Goal: Transaction & Acquisition: Purchase product/service

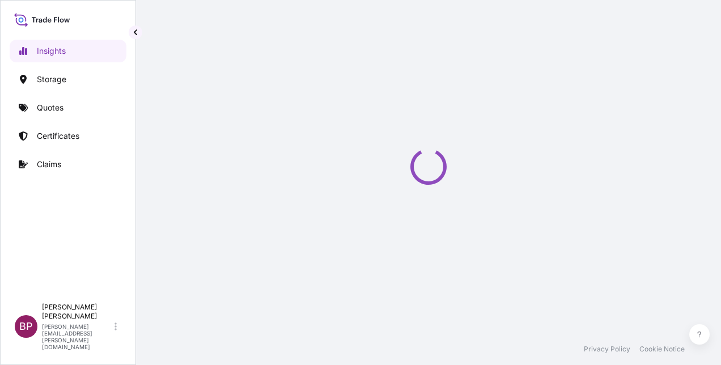
select select "2025"
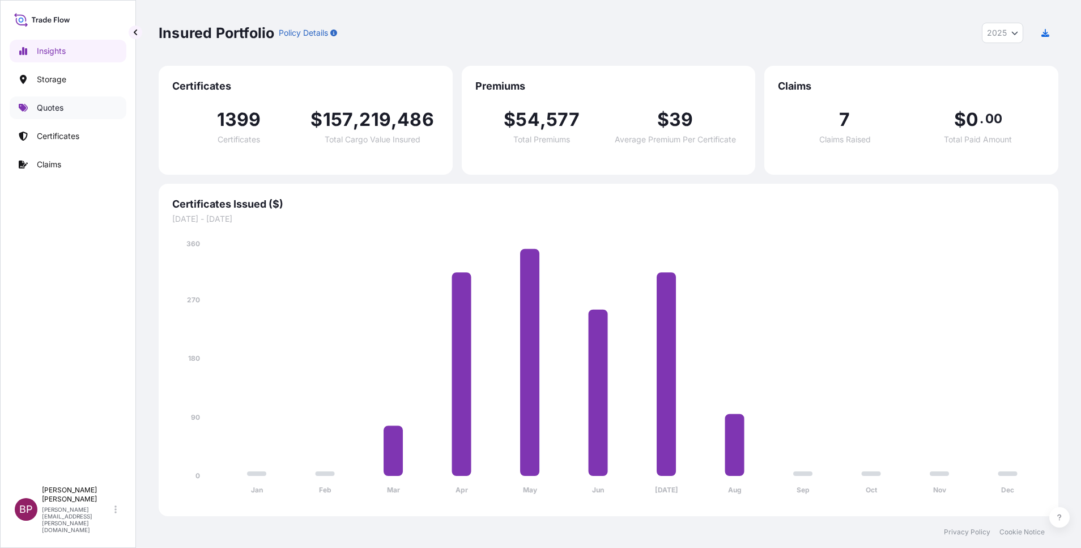
click at [54, 109] on p "Quotes" at bounding box center [50, 107] width 27 height 11
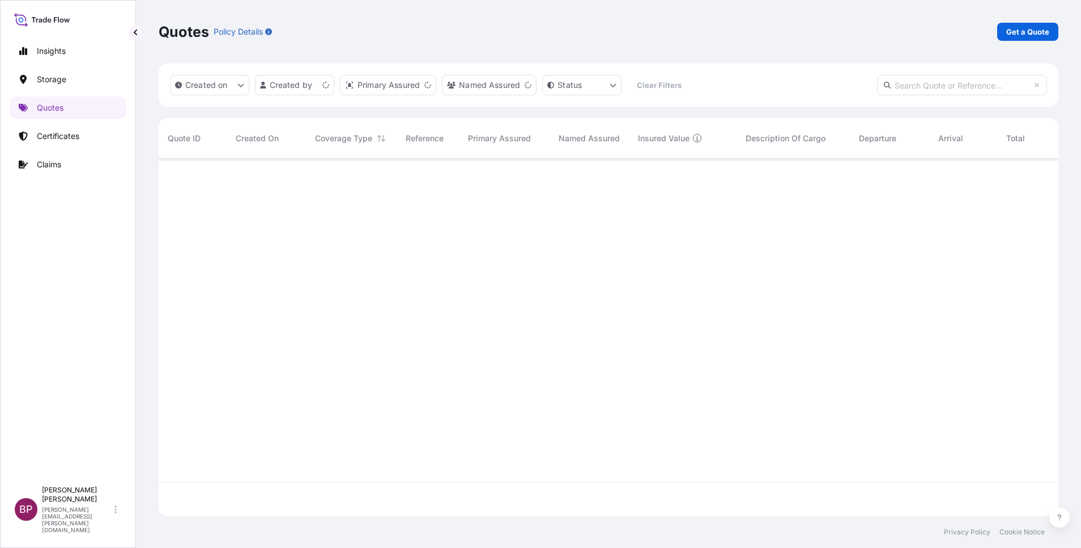
scroll to position [350, 887]
click at [720, 34] on p "Get a Quote" at bounding box center [1028, 31] width 43 height 11
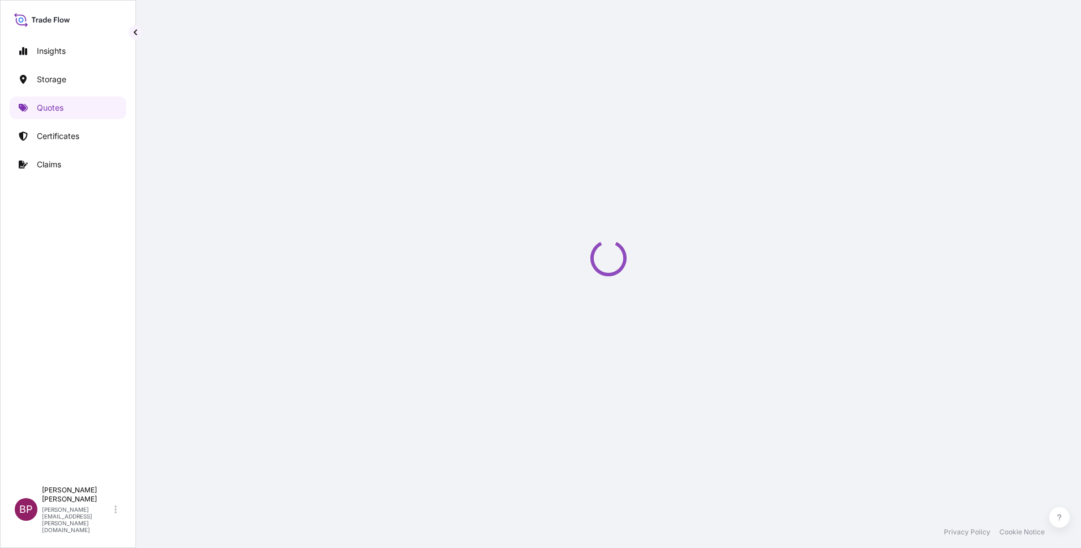
select select "Water"
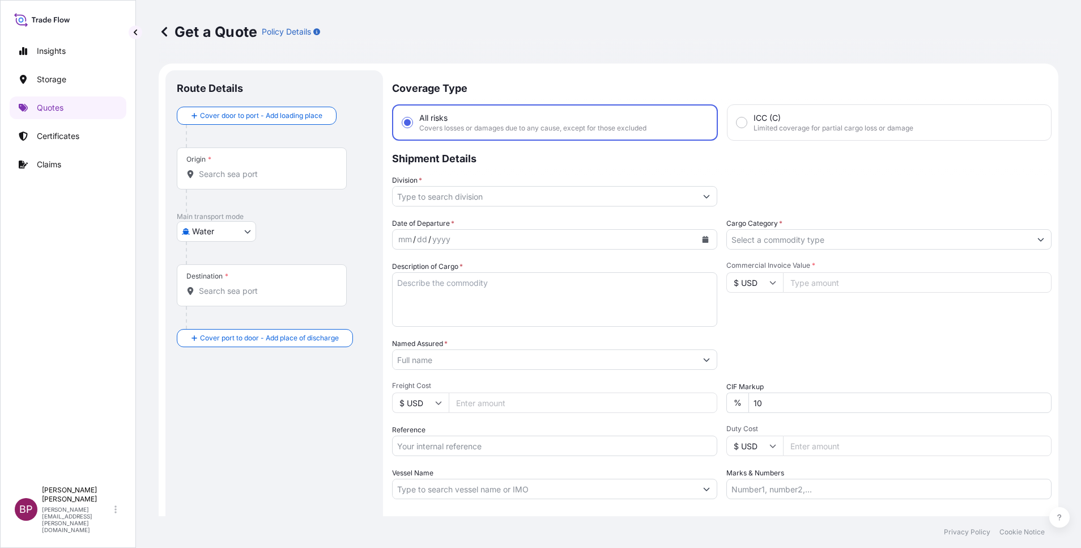
scroll to position [18, 0]
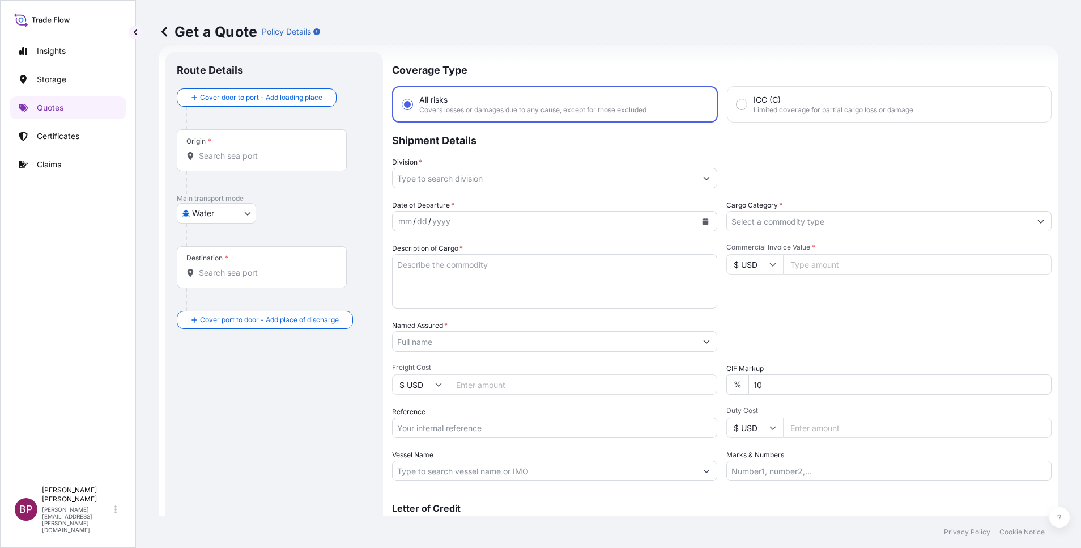
click at [720, 266] on input "$ USD" at bounding box center [755, 264] width 57 height 20
click at [720, 302] on div "€ EUR" at bounding box center [749, 296] width 48 height 22
type input "€ EUR"
click at [720, 268] on input "Commercial Invoice Value *" at bounding box center [917, 264] width 269 height 20
paste input "52481.9"
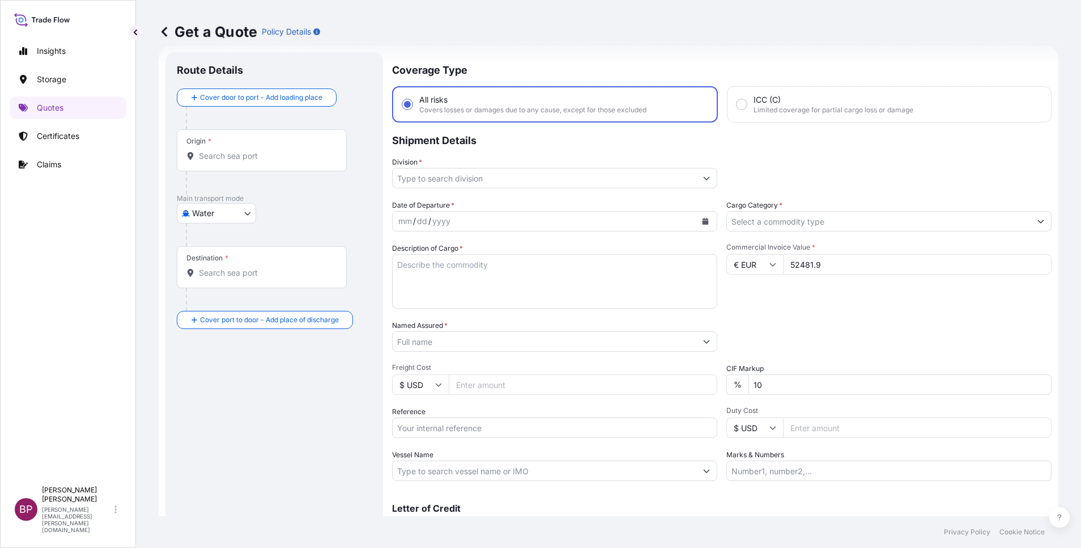
type input "52481.9"
drag, startPoint x: 777, startPoint y: 380, endPoint x: 625, endPoint y: 373, distance: 152.6
click at [626, 364] on div "Date of Departure * mm / dd / yyyy Cargo Category * Description of Cargo * Comm…" at bounding box center [722, 340] width 660 height 281
type input "0"
click at [720, 222] on icon "Show suggestions" at bounding box center [1041, 221] width 6 height 3
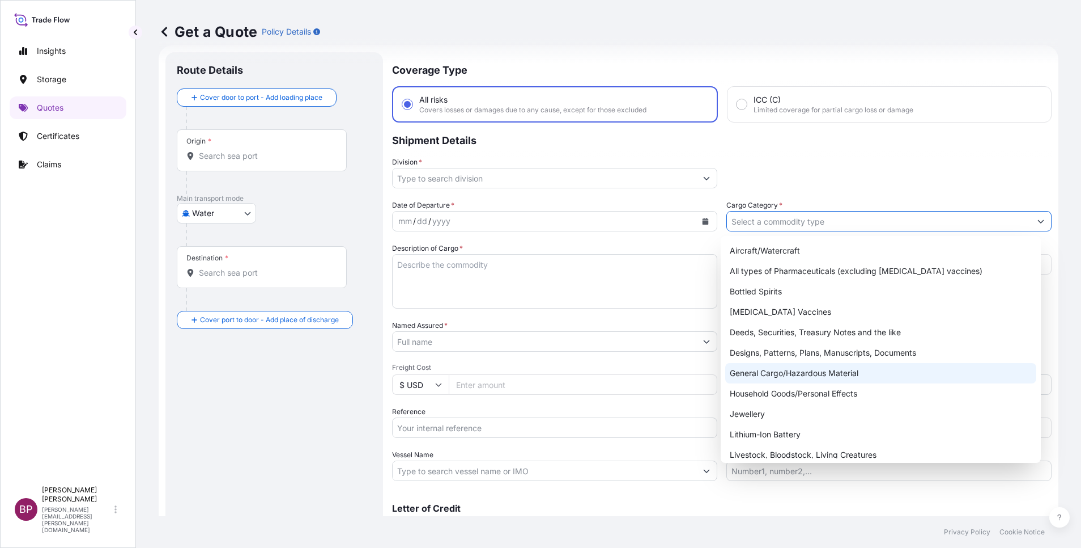
click at [720, 364] on div "General Cargo/Hazardous Material" at bounding box center [881, 373] width 311 height 20
type input "General Cargo/Hazardous Material"
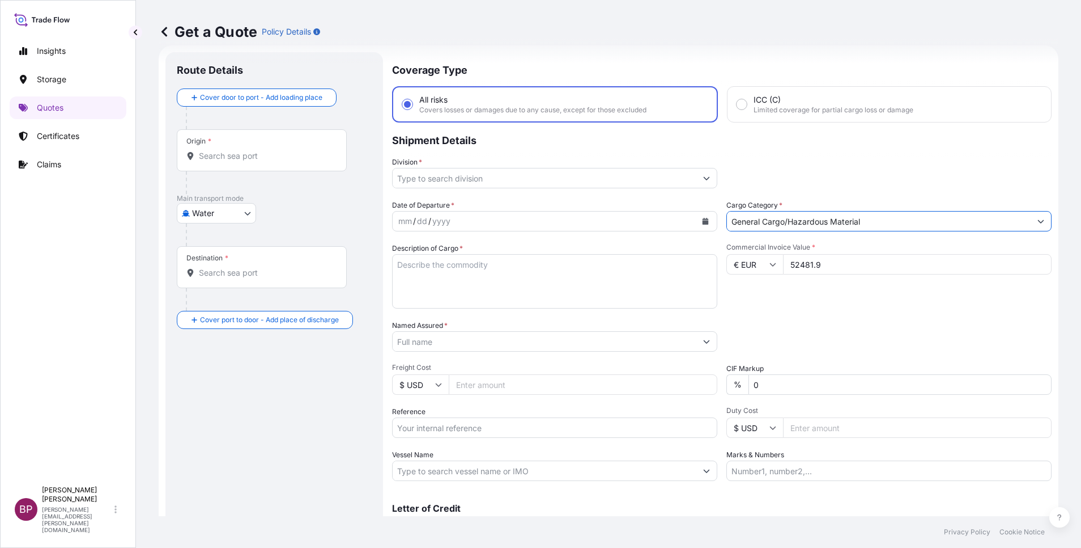
click at [697, 178] on button "Show suggestions" at bounding box center [707, 178] width 20 height 20
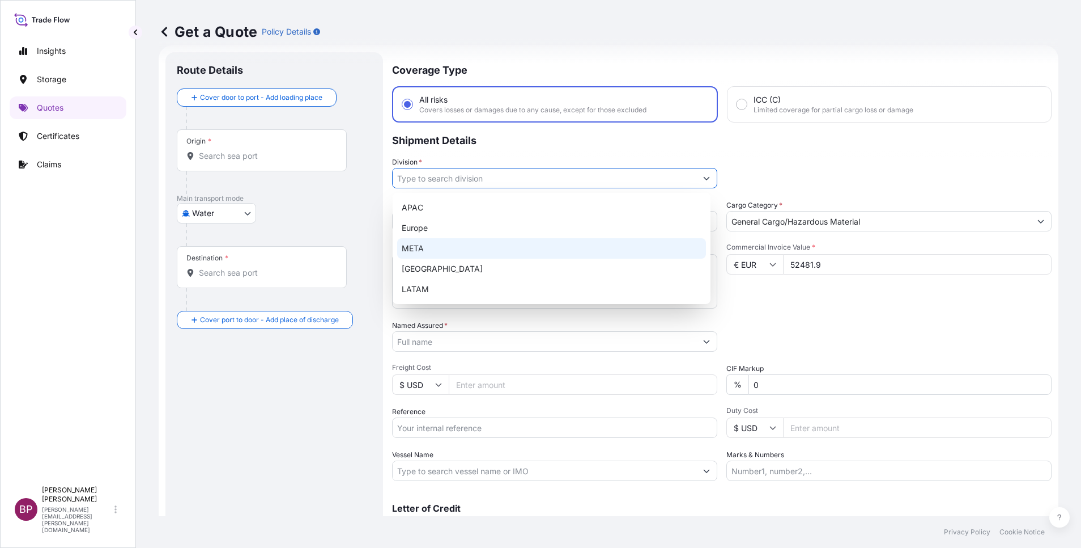
click at [441, 247] on div "META" at bounding box center [551, 248] width 309 height 20
type input "META"
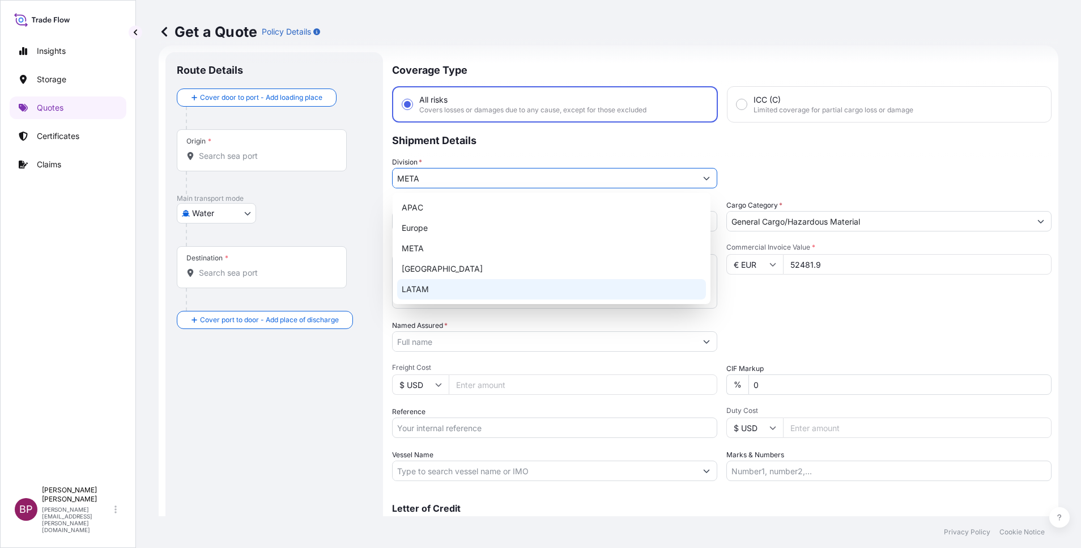
drag, startPoint x: 793, startPoint y: 309, endPoint x: 693, endPoint y: 320, distance: 100.8
click at [720, 309] on div "Date of Departure * mm / dd / yyyy Cargo Category * General Cargo/Hazardous Mat…" at bounding box center [722, 340] width 660 height 281
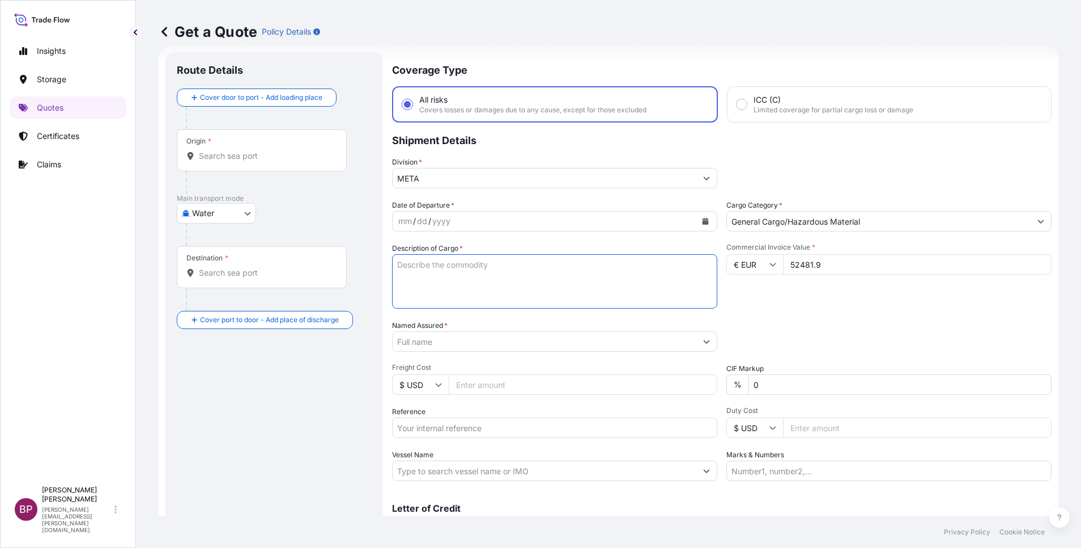
click at [494, 286] on textarea "Description of Cargo *" at bounding box center [554, 281] width 325 height 54
paste textarea "Electronic equipment"
type textarea "Electronic equipment"
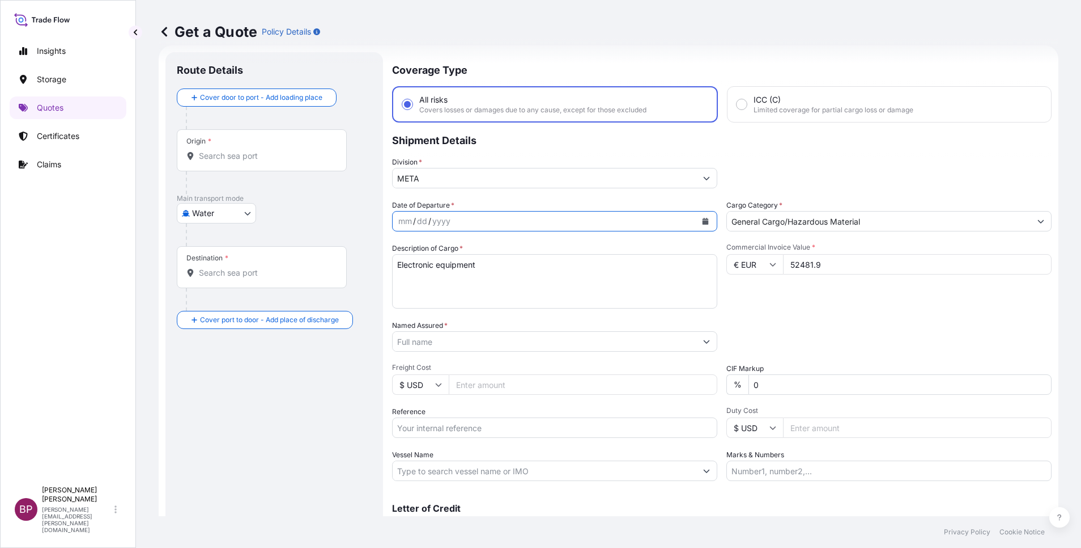
click at [703, 219] on icon "Calendar" at bounding box center [706, 221] width 6 height 7
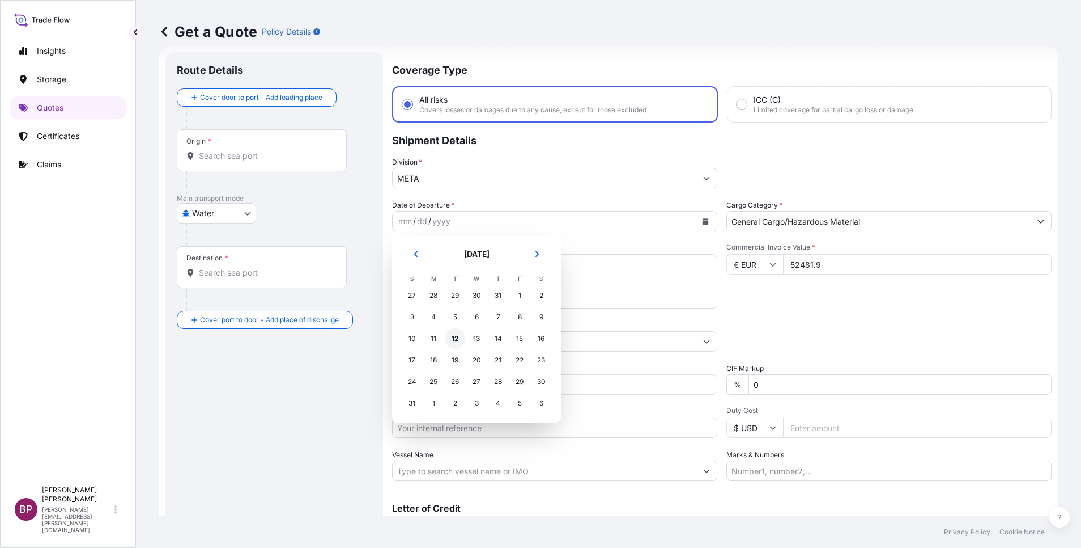
click at [455, 338] on div "12" at bounding box center [455, 338] width 20 height 20
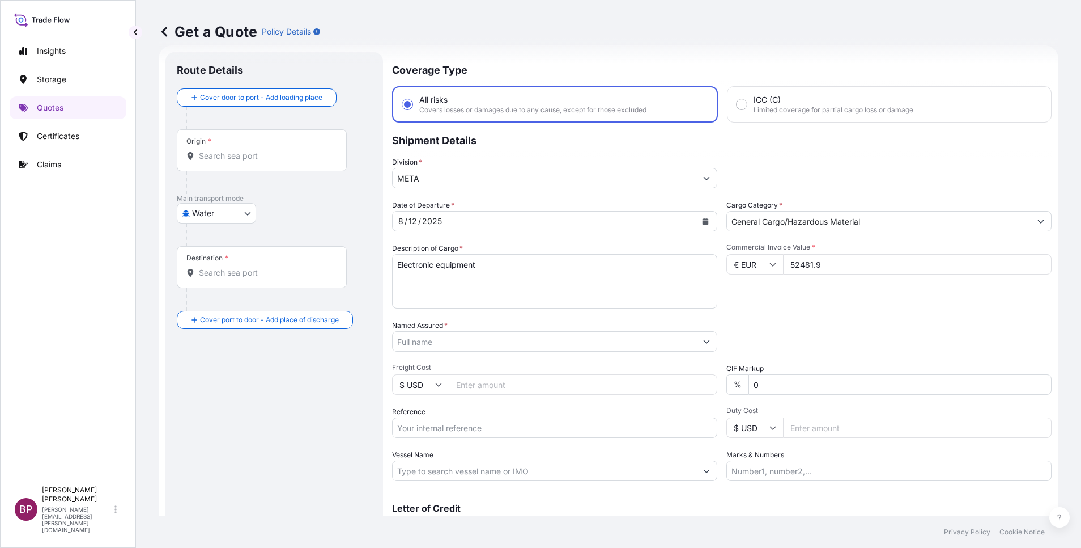
click at [720, 312] on div "Date of Departure * 8 / 12 / 2025 Cargo Category * General Cargo/Hazardous Mate…" at bounding box center [722, 340] width 660 height 281
click at [245, 219] on body "Selected Date: Tuesday, August 12, 2025 Insights Storage Quotes Certificates Cl…" at bounding box center [540, 274] width 1081 height 548
click at [201, 251] on div "Air Water Inland" at bounding box center [216, 263] width 79 height 70
select select "Air"
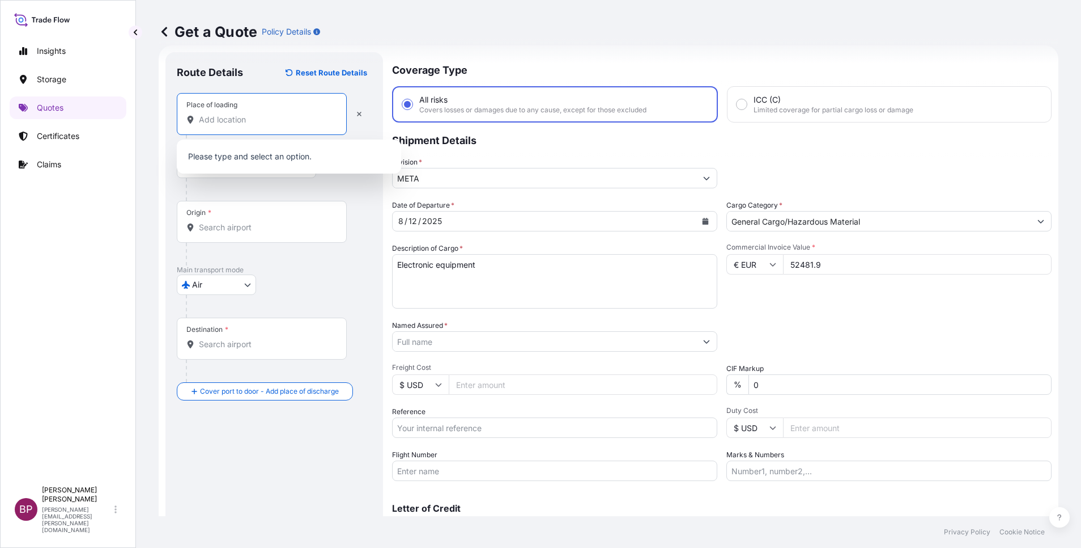
click at [260, 122] on input "Place of loading" at bounding box center [266, 119] width 134 height 11
paste input "INTERNATIONAL SECURITY AND COMMUNICATION CO."
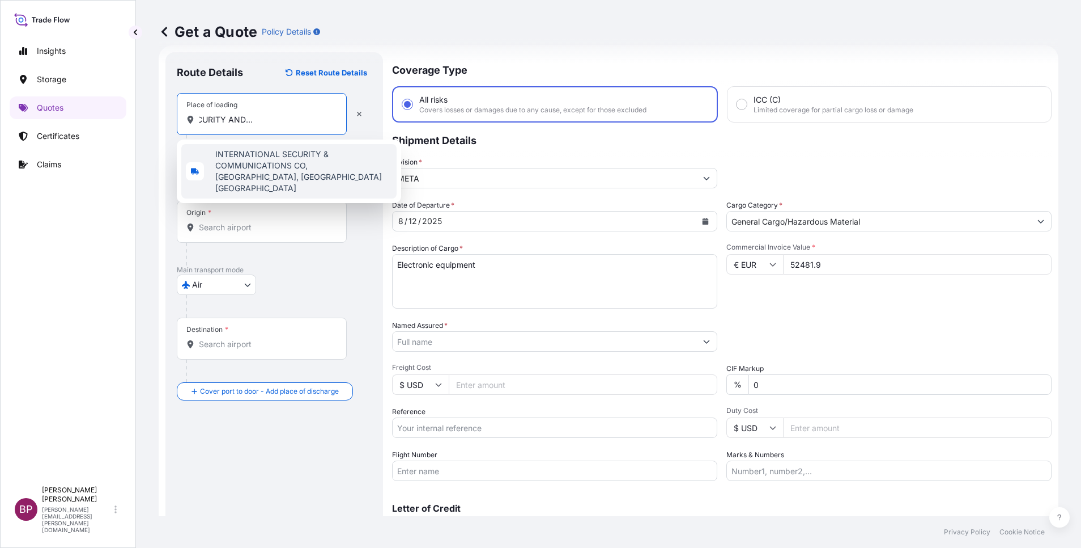
type input "INTERNATIONAL SECURITY AND COMMUNICATION CO."
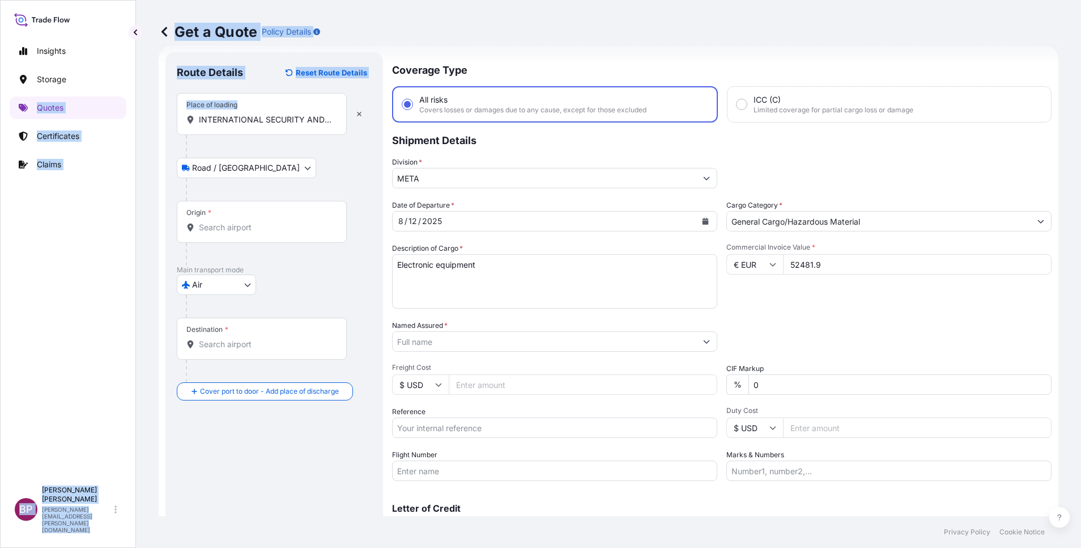
drag, startPoint x: 337, startPoint y: 121, endPoint x: -3, endPoint y: 107, distance: 340.9
click at [0, 107] on html "0 options available. 1 option available. Insights Storage Quotes Certificates C…" at bounding box center [540, 274] width 1081 height 548
click at [358, 111] on icon "button" at bounding box center [359, 114] width 7 height 7
click at [359, 111] on icon "button" at bounding box center [359, 114] width 7 height 7
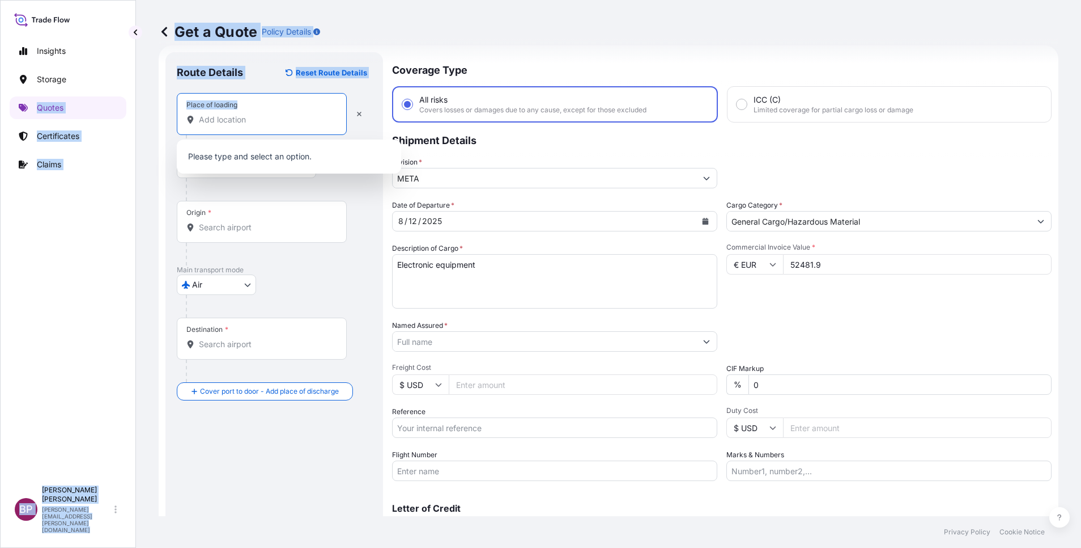
click at [264, 122] on input "Place of loading" at bounding box center [266, 119] width 134 height 11
drag, startPoint x: 296, startPoint y: 116, endPoint x: 310, endPoint y: 125, distance: 16.0
click at [297, 117] on input "Place of loading" at bounding box center [266, 119] width 134 height 11
click at [355, 117] on button "button" at bounding box center [359, 114] width 25 height 18
select select "Road / Inland"
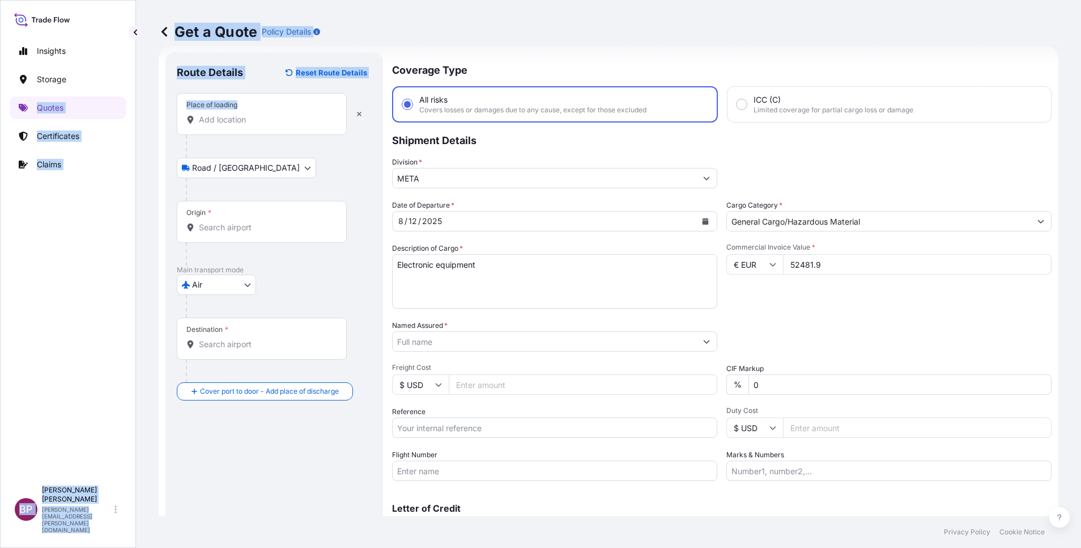
click at [254, 121] on input "Place of loading" at bounding box center [266, 119] width 134 height 11
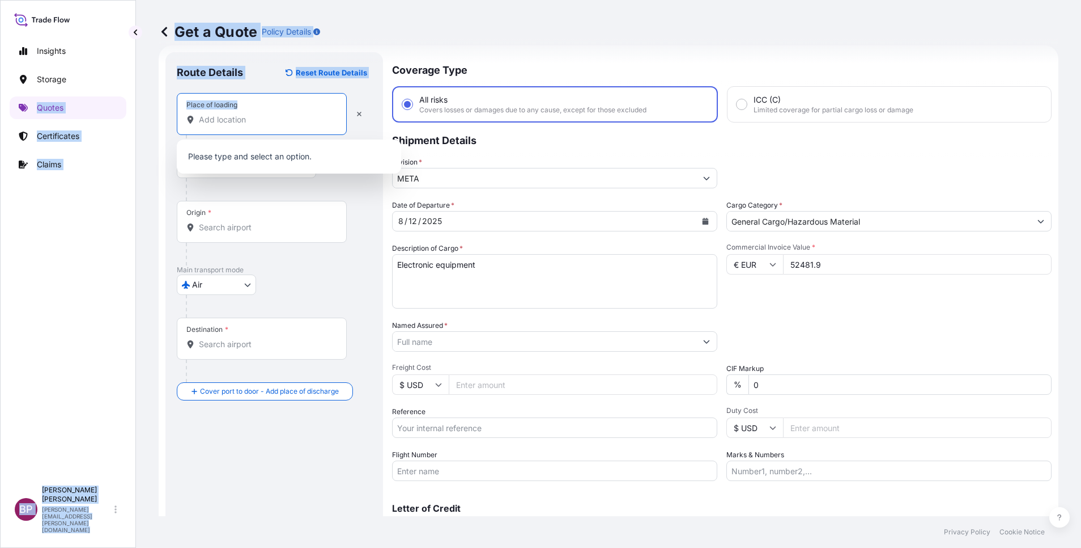
click at [255, 121] on input "Place of loading" at bounding box center [266, 119] width 134 height 11
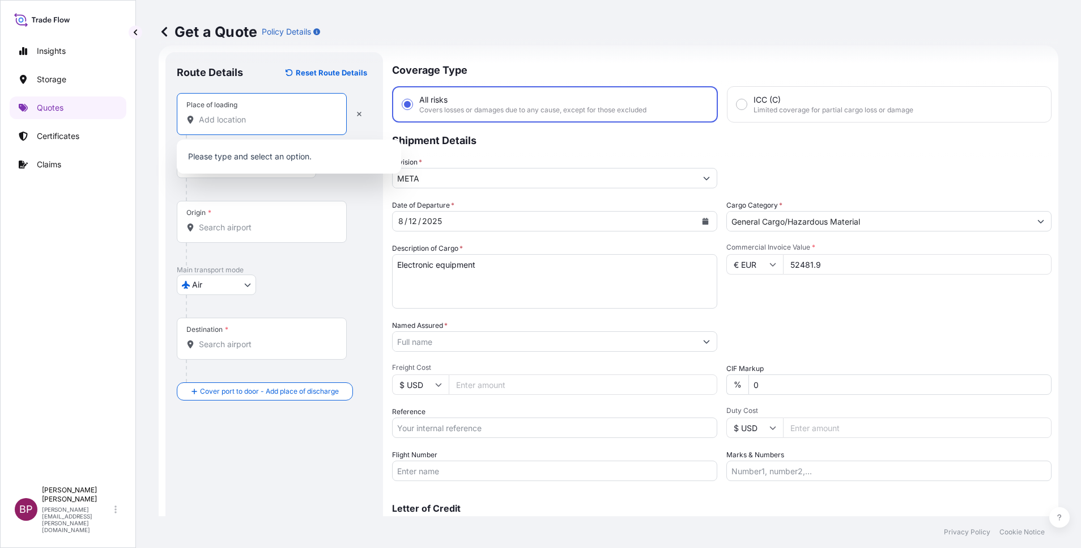
click at [291, 115] on input "Place of loading" at bounding box center [266, 119] width 134 height 11
paste input "TALLINN"
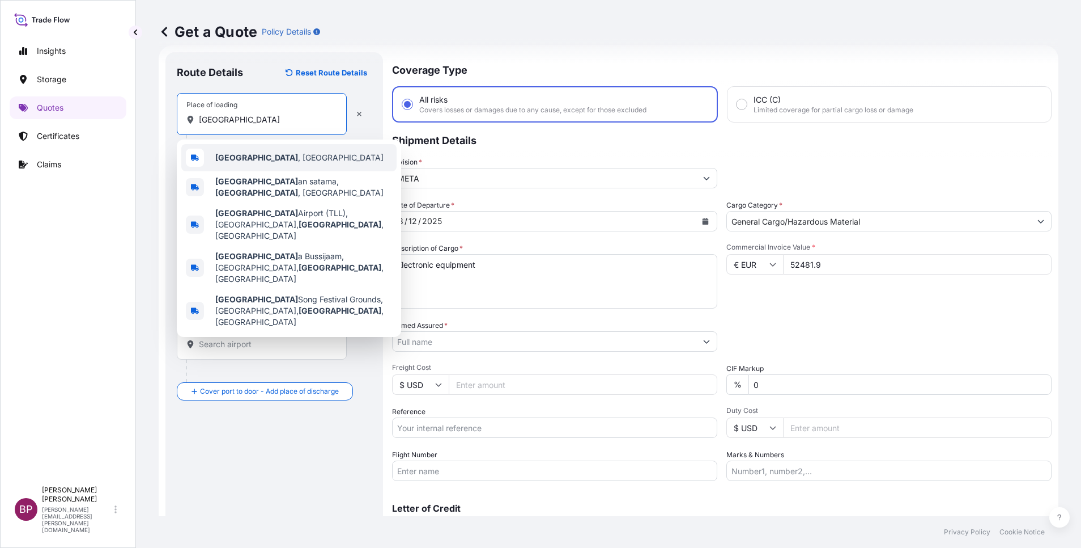
click at [257, 158] on span "Tallinn , Estonia" at bounding box center [299, 157] width 168 height 11
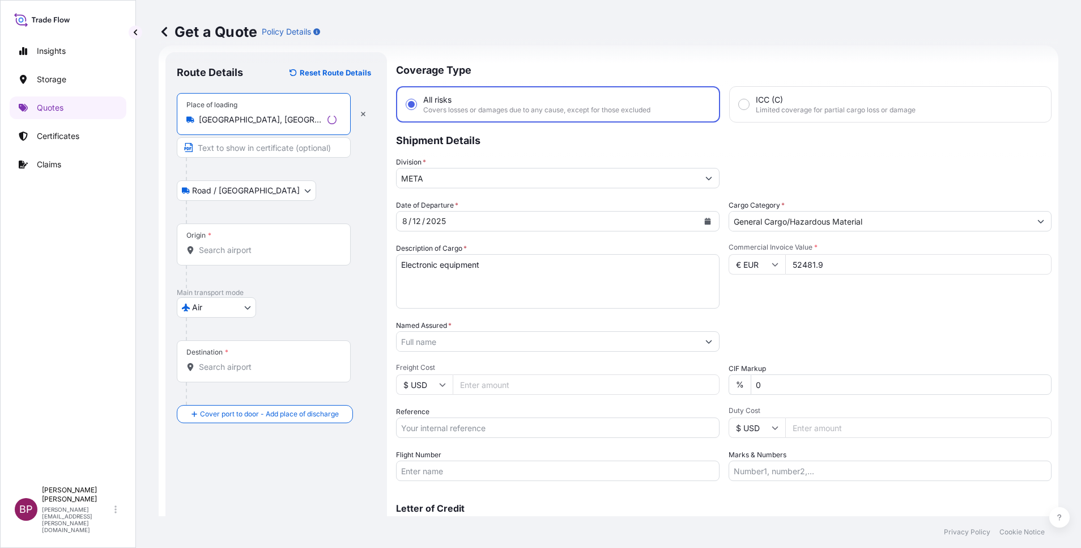
type input "Tallinn, Estonia"
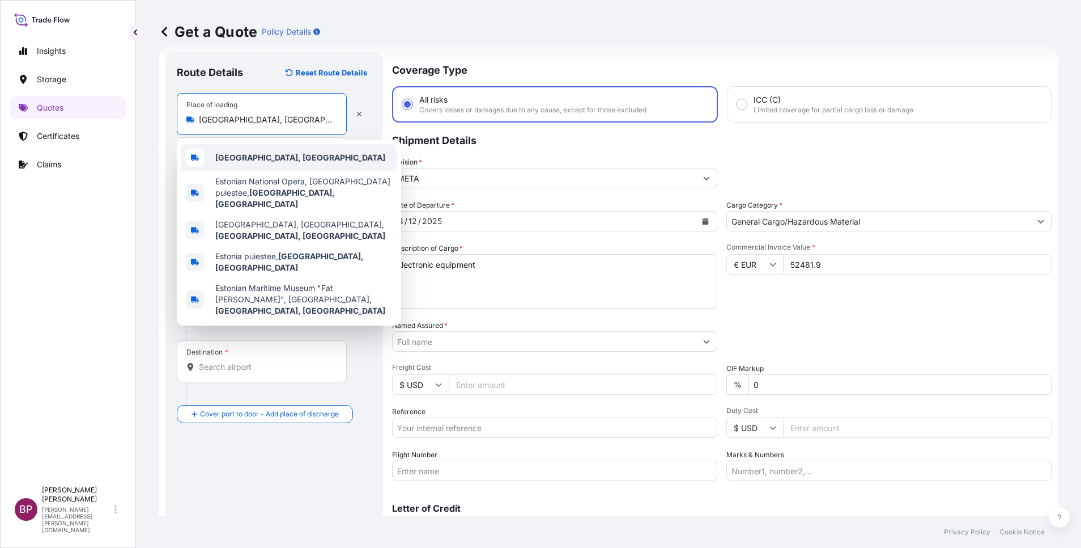
click at [289, 161] on div "Tallinn, Estonia" at bounding box center [288, 157] width 215 height 27
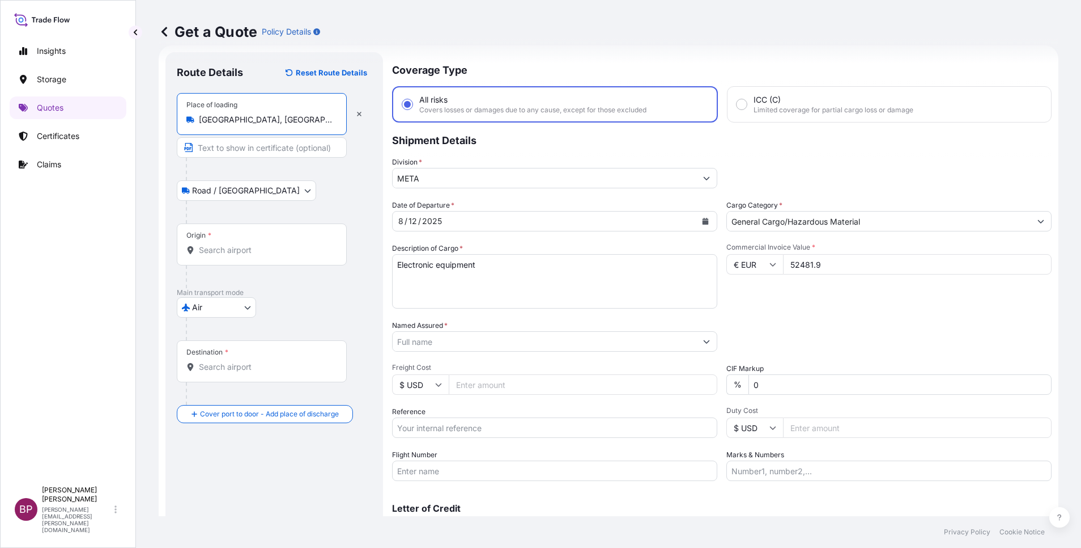
click at [275, 252] on input "Origin *" at bounding box center [266, 249] width 134 height 11
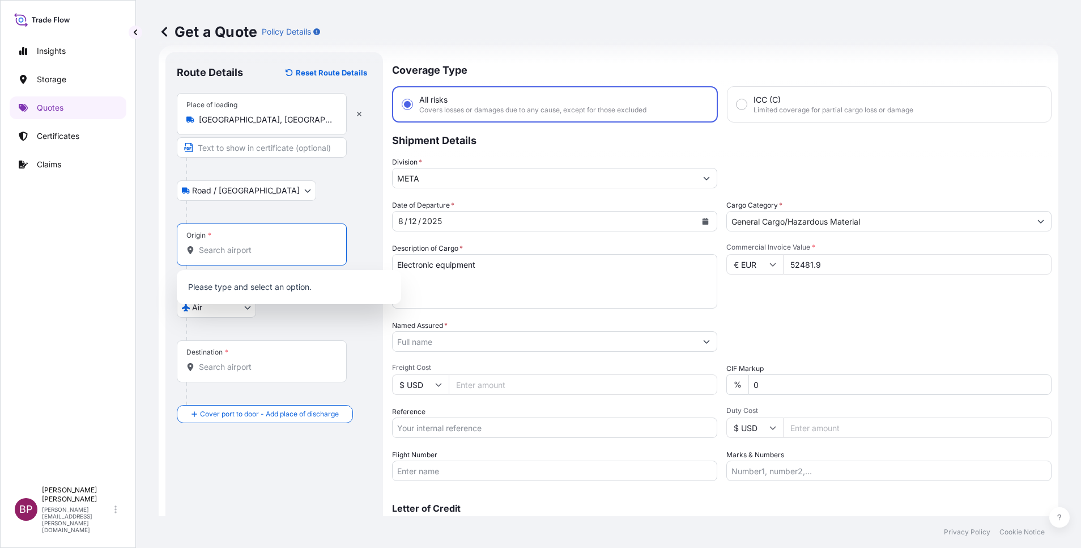
paste input "TALLINN"
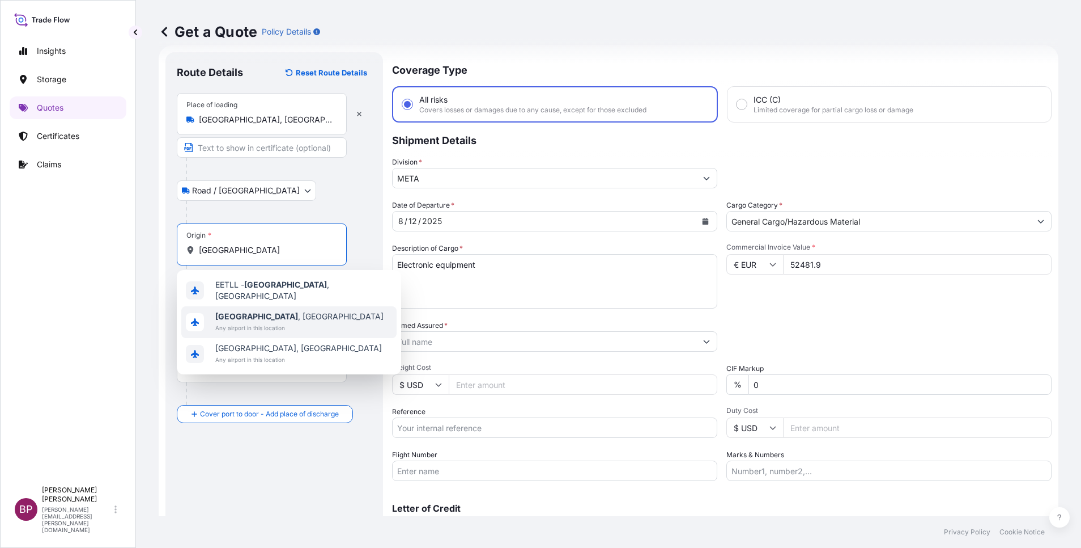
click at [279, 313] on span "Tallinn , Estonia" at bounding box center [299, 316] width 168 height 11
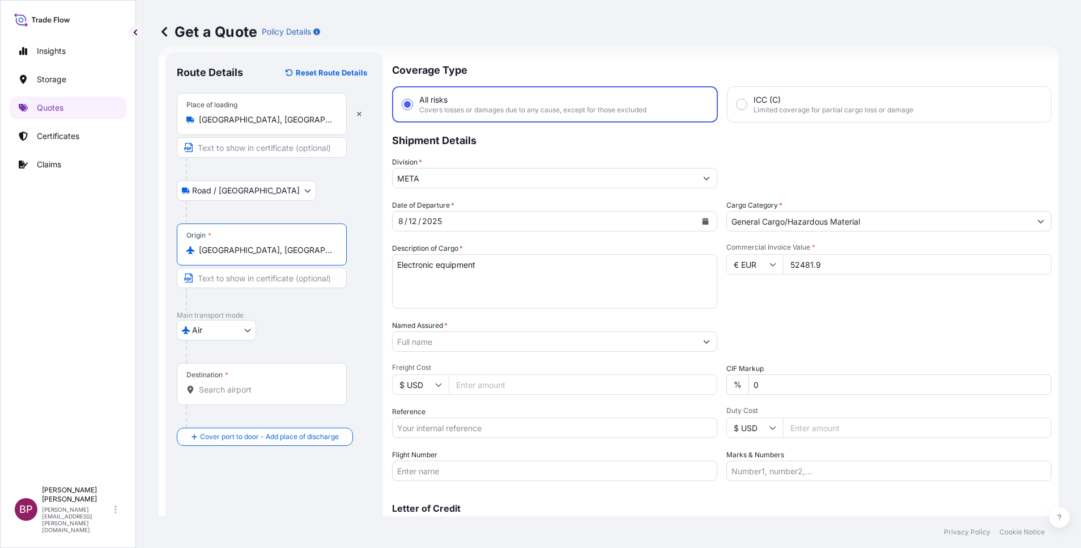
type input "Tallinn, Estonia"
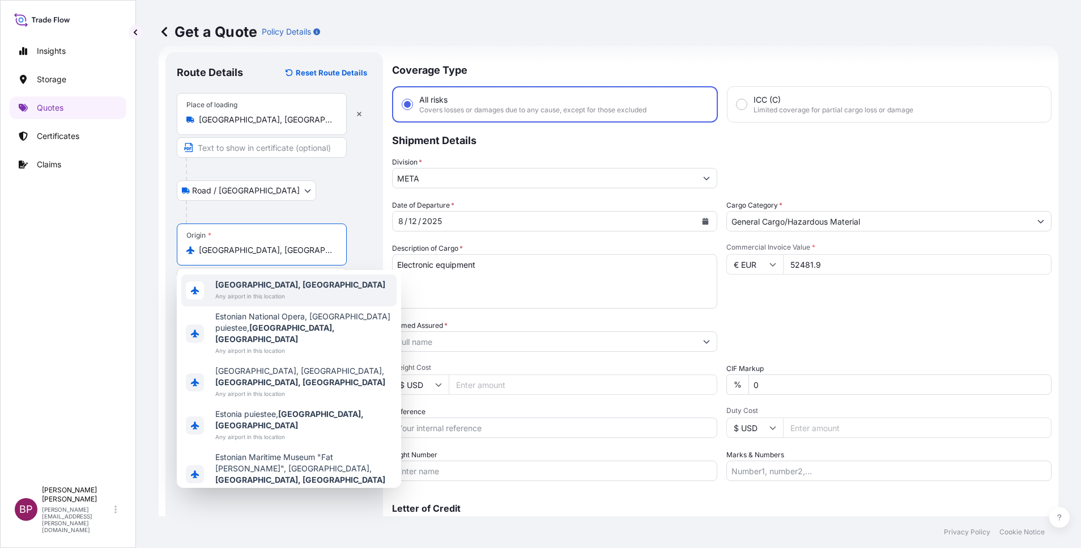
click at [329, 200] on div "Road / Inland Road / Inland" at bounding box center [274, 190] width 195 height 20
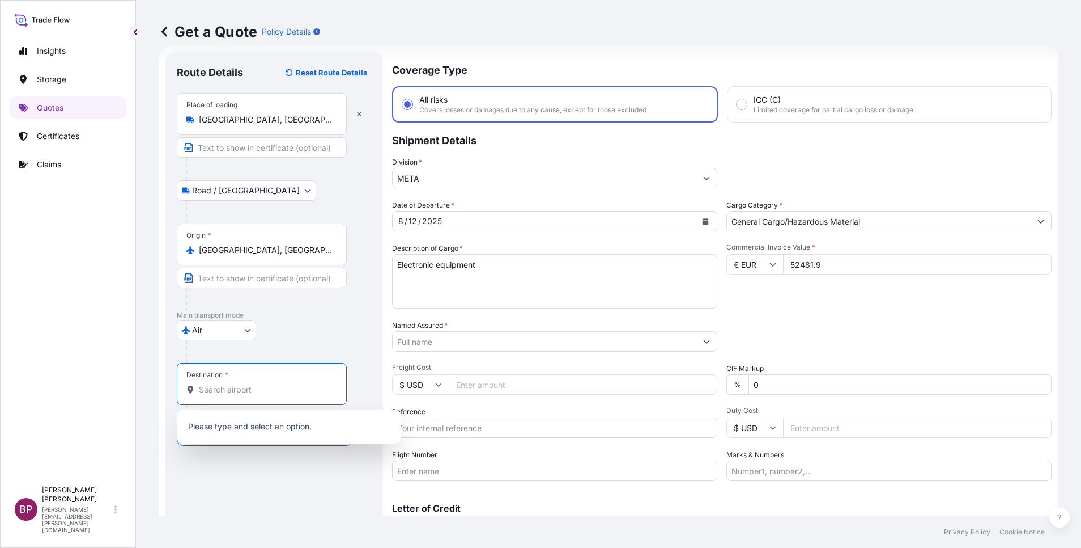
click at [236, 364] on input "Destination *" at bounding box center [266, 389] width 134 height 11
paste input "DAMMAM"
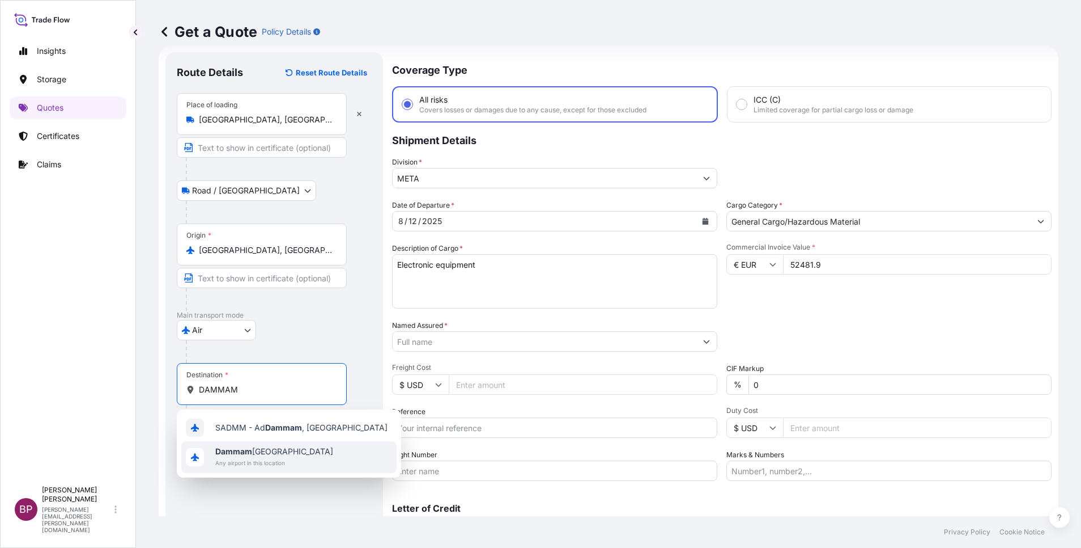
click at [289, 364] on span "Dammam Saudi Arabia" at bounding box center [274, 451] width 118 height 11
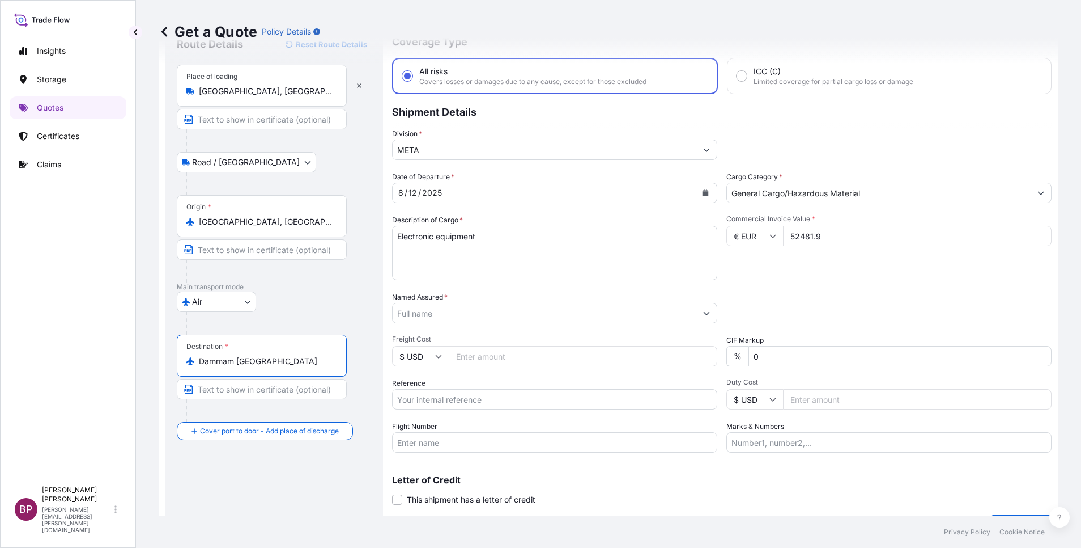
scroll to position [74, 0]
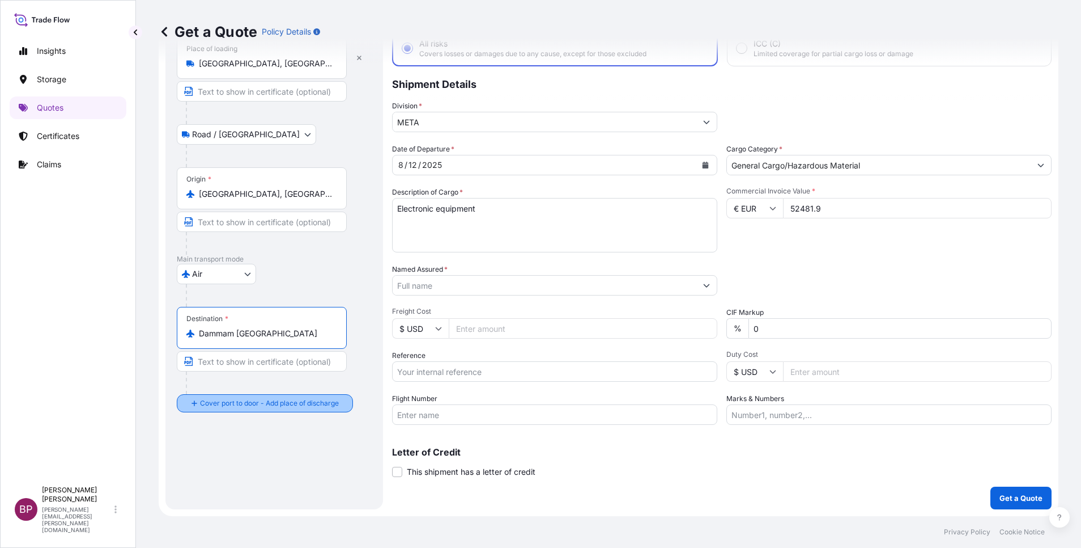
type input "Dammam Saudi Arabia"
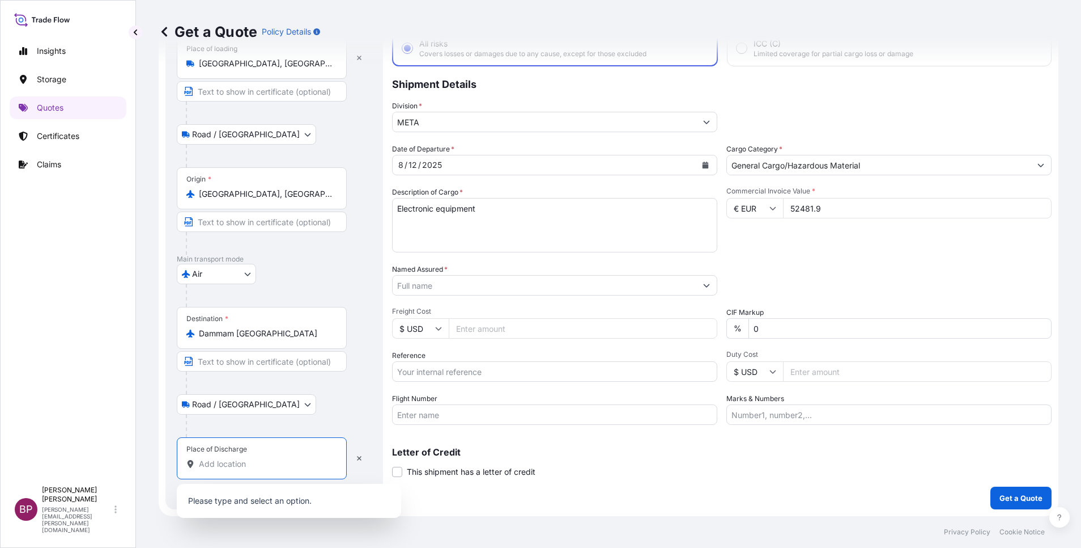
click at [231, 364] on input "Place of Discharge" at bounding box center [266, 463] width 134 height 11
paste input "DAMMAM"
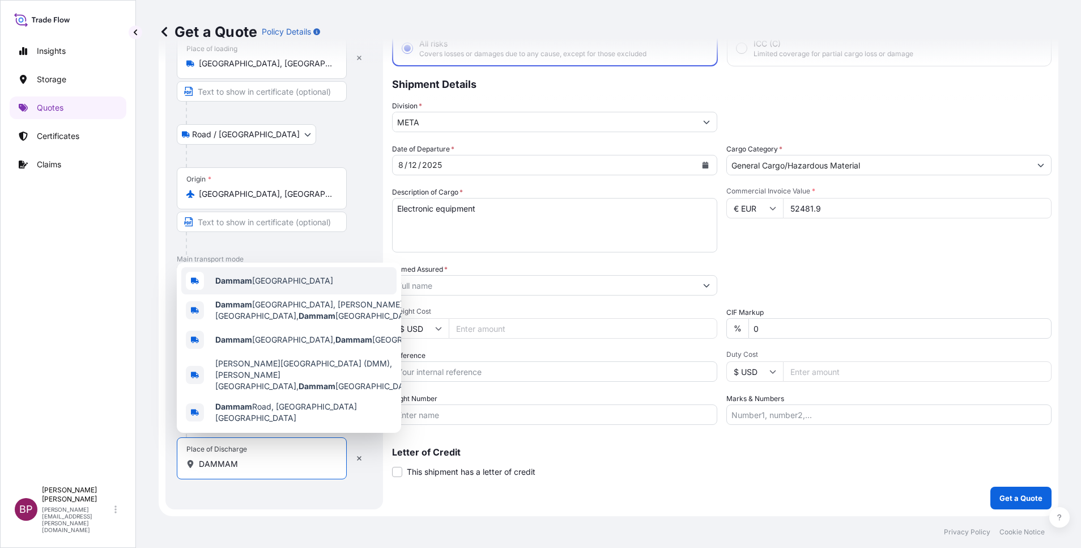
click at [271, 286] on span "Dammam Saudi Arabia" at bounding box center [274, 280] width 118 height 11
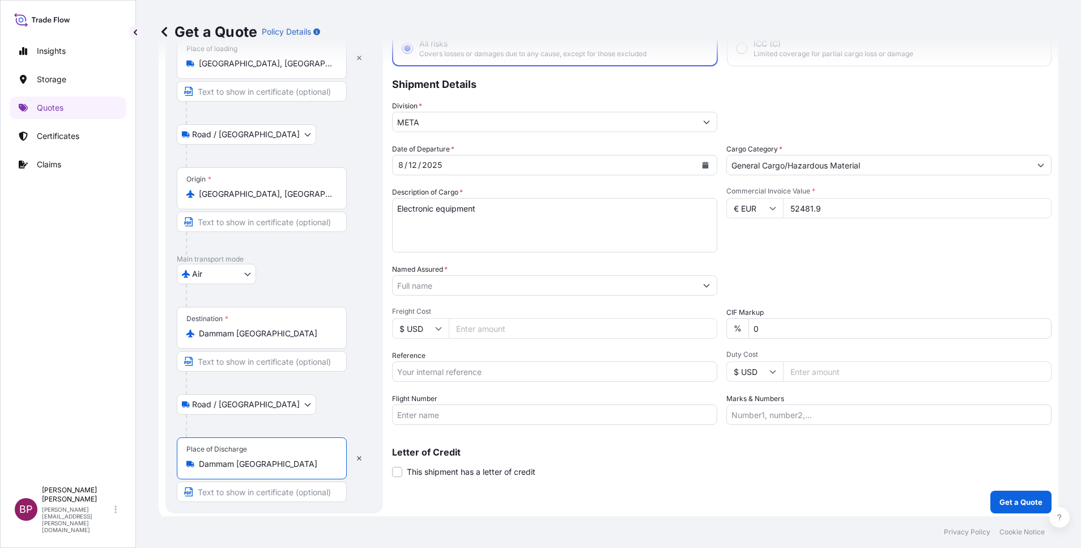
type input "Dammam Saudi Arabia"
click at [360, 277] on div "Air Air Water Inland" at bounding box center [274, 274] width 195 height 20
drag, startPoint x: 484, startPoint y: 375, endPoint x: 491, endPoint y: 374, distance: 6.9
click at [484, 364] on input "Reference" at bounding box center [554, 371] width 325 height 20
paste input "SSLS2787"
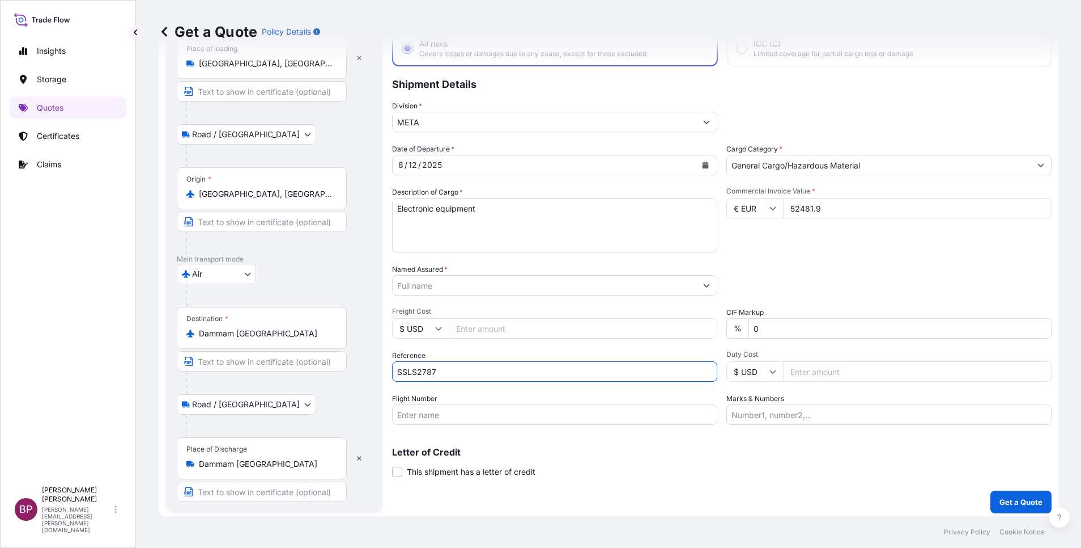
type input "SSLS2787"
click at [675, 364] on div "Letter of Credit This shipment has a letter of credit Letter of credit * Letter…" at bounding box center [722, 462] width 660 height 30
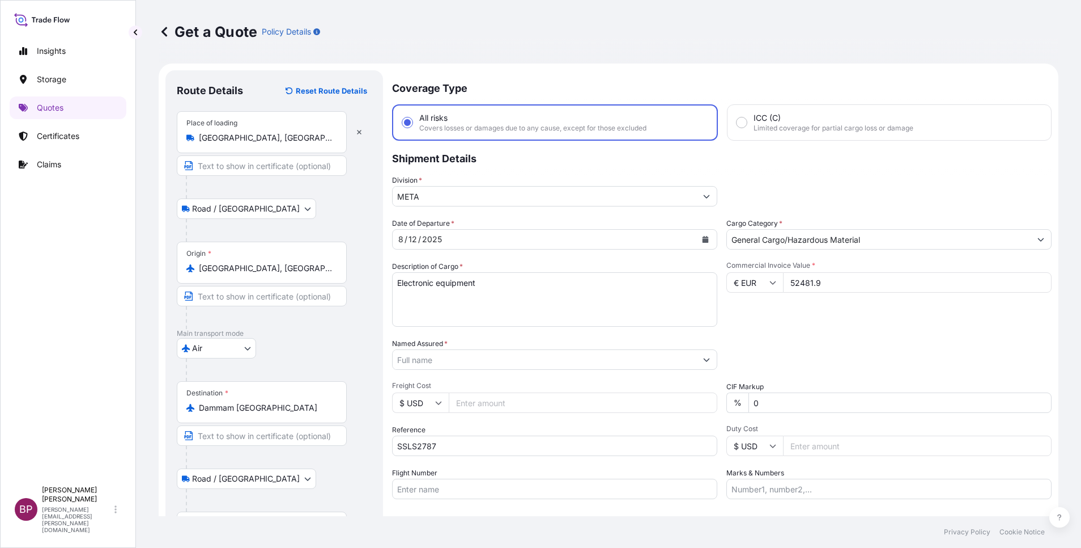
click at [720, 330] on div "Date of Departure * 8 / 12 / 2025 Cargo Category * General Cargo/Hazardous Mate…" at bounding box center [722, 358] width 660 height 281
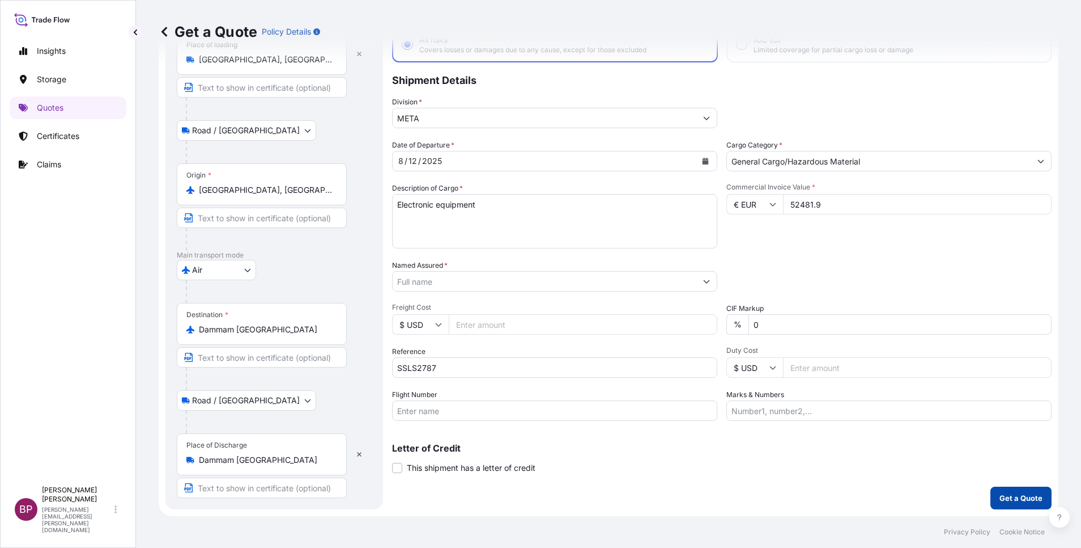
click at [720, 364] on p "Get a Quote" at bounding box center [1021, 497] width 43 height 11
click at [469, 286] on input "Named Assured *" at bounding box center [545, 281] width 304 height 20
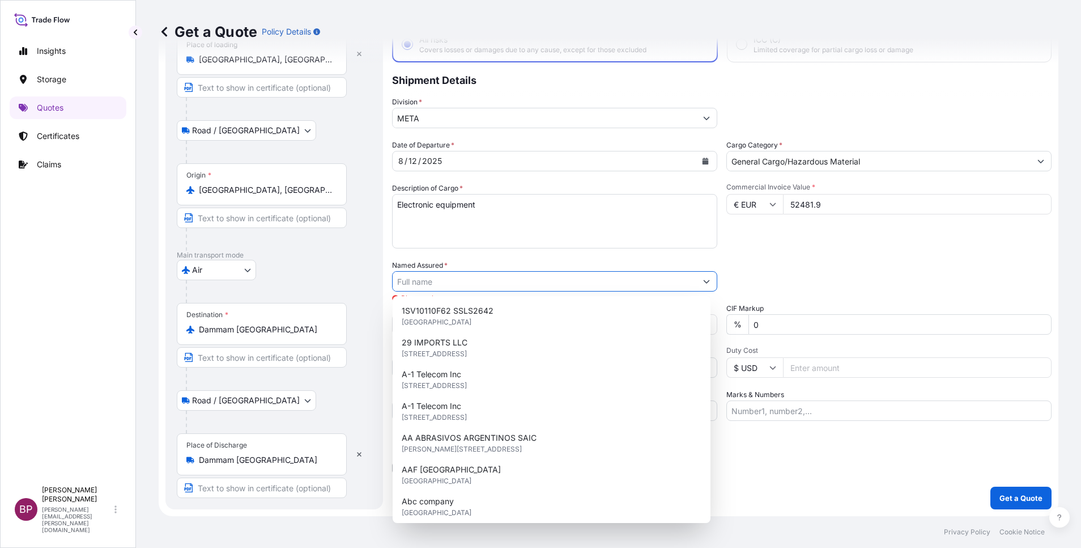
paste input "INTERNATIONAL SECURITY AND COMMUNICATION CO."
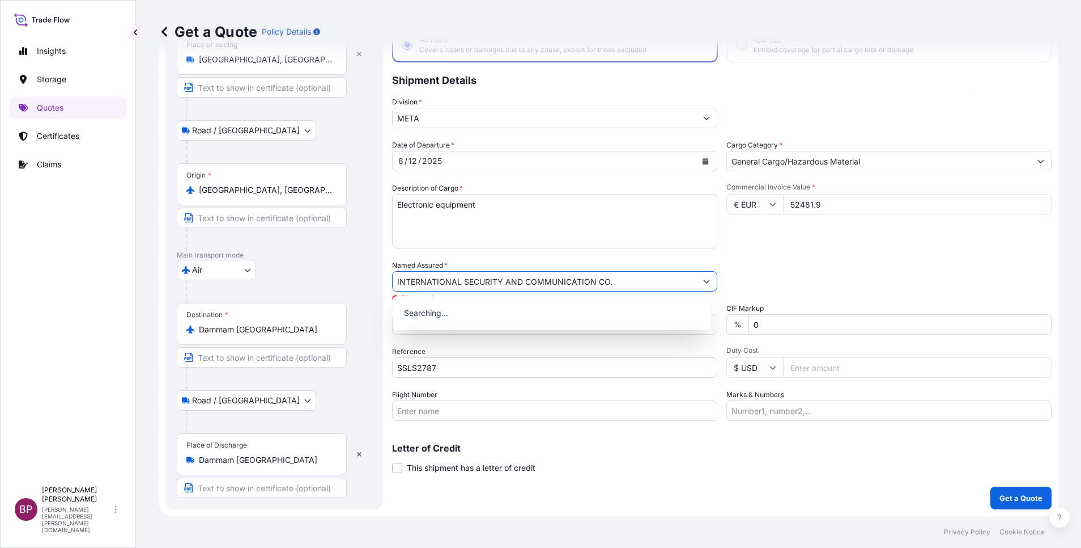
type input "INTERNATIONAL SECURITY AND COMMUNICATION CO."
click at [720, 364] on div "Letter of Credit This shipment has a letter of credit Letter of credit * Letter…" at bounding box center [722, 458] width 660 height 30
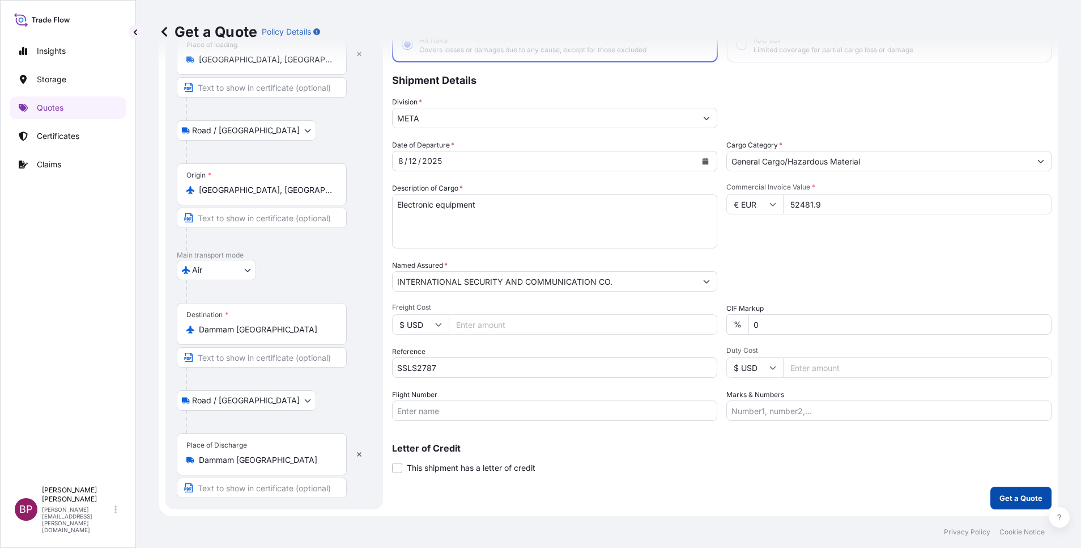
click at [720, 364] on p "Get a Quote" at bounding box center [1021, 497] width 43 height 11
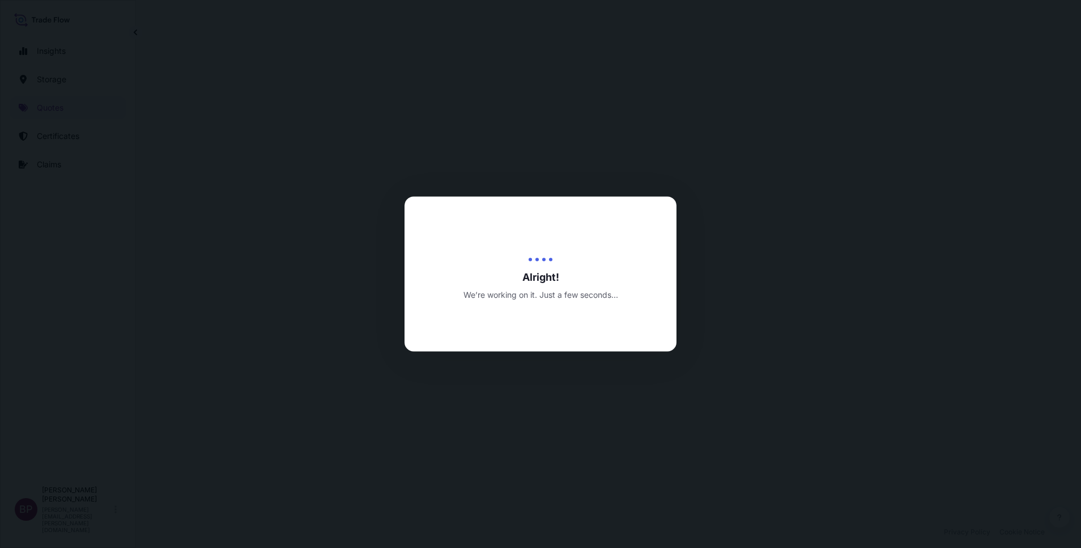
select select "Road / Inland"
select select "Air"
select select "Road / Inland"
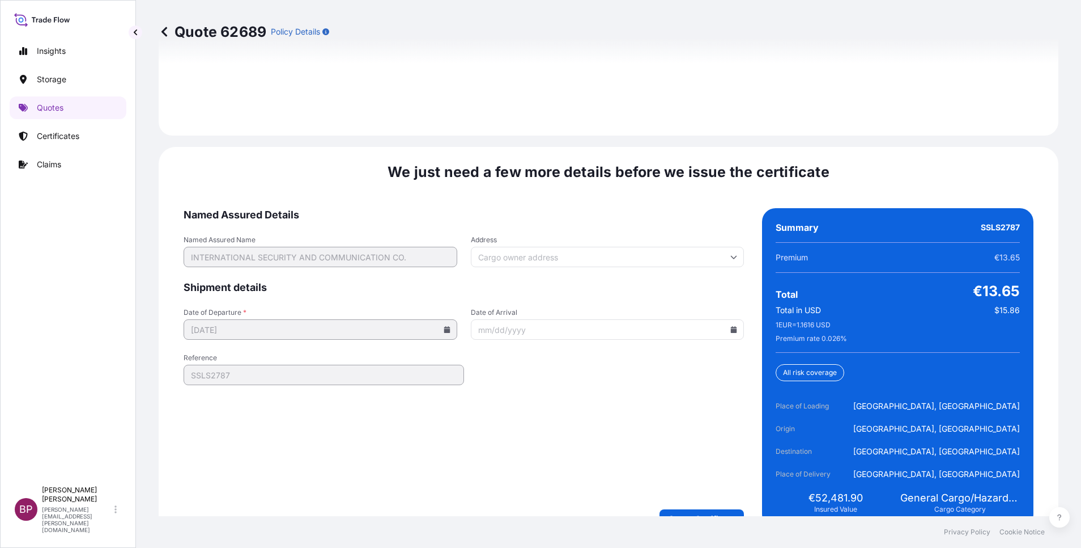
scroll to position [1739, 0]
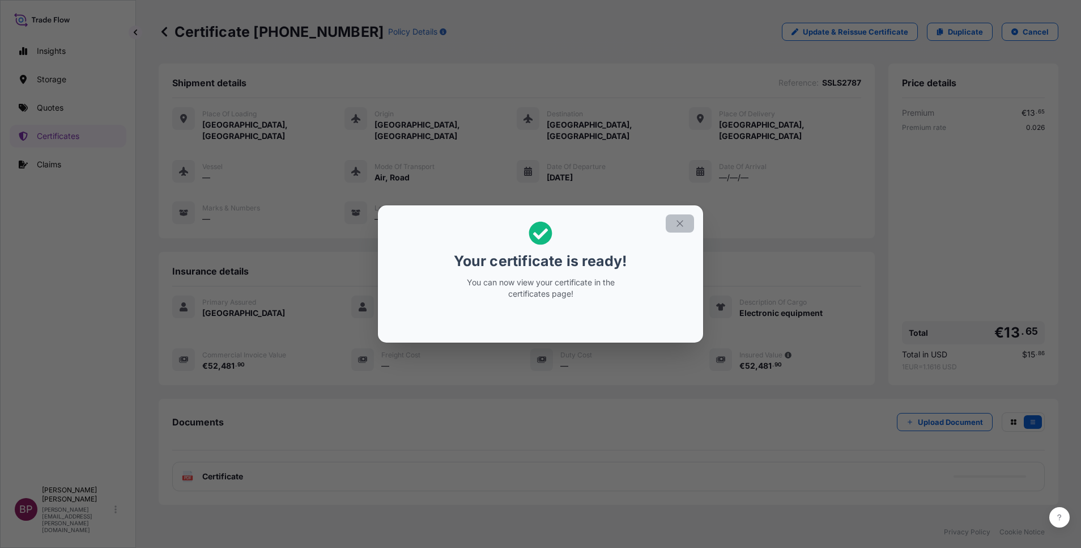
click at [679, 220] on icon "button" at bounding box center [680, 223] width 10 height 10
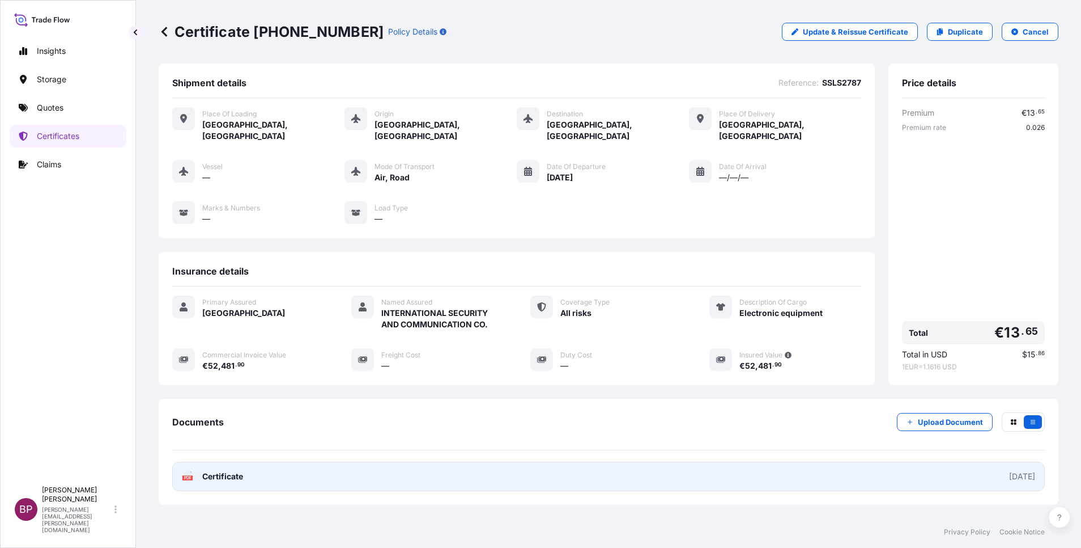
click at [227, 364] on span "Certificate" at bounding box center [222, 475] width 41 height 11
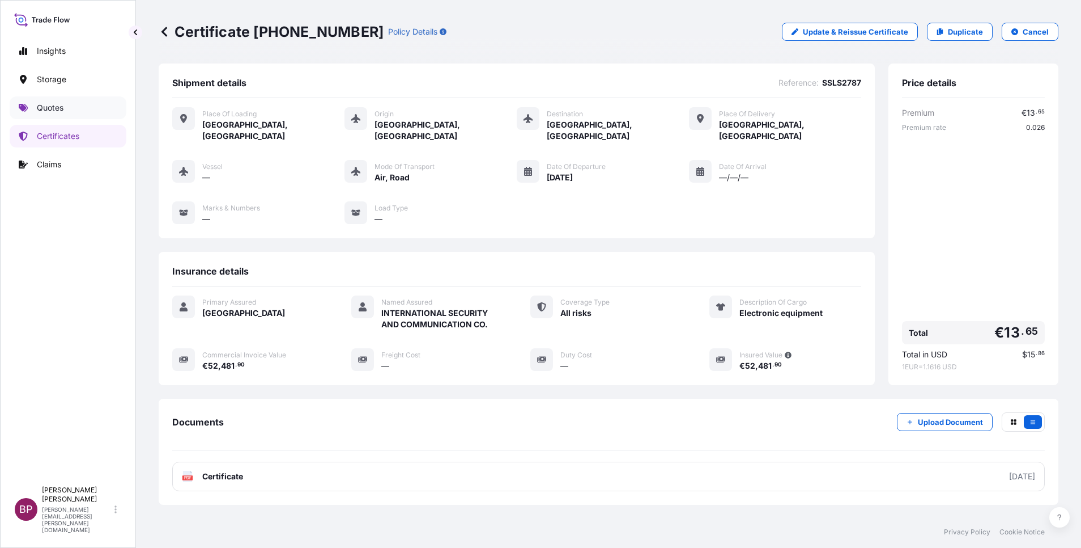
click at [48, 113] on p "Quotes" at bounding box center [50, 107] width 27 height 11
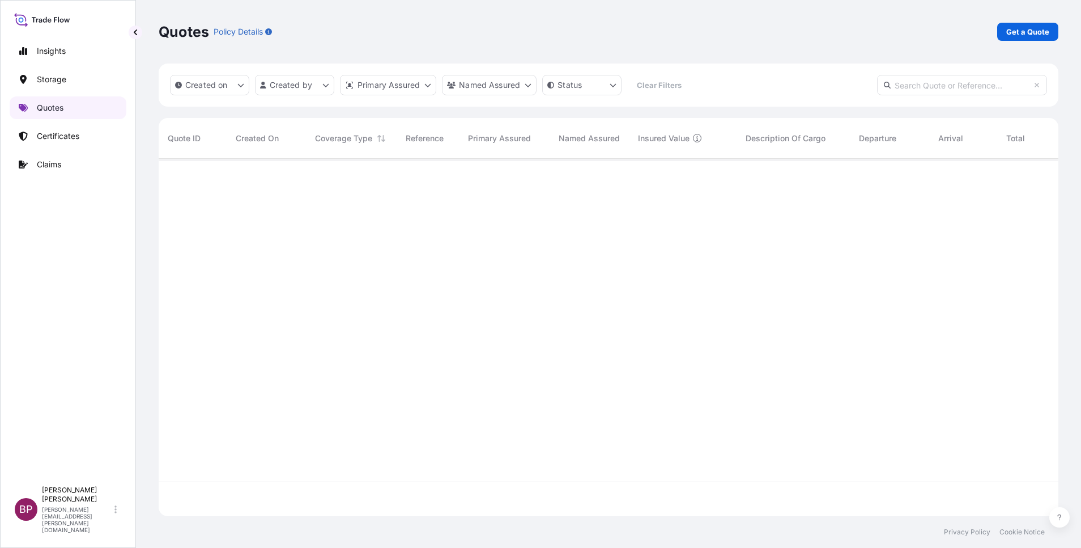
scroll to position [350, 887]
click at [720, 36] on p "Get a Quote" at bounding box center [1028, 31] width 43 height 11
select select "Water"
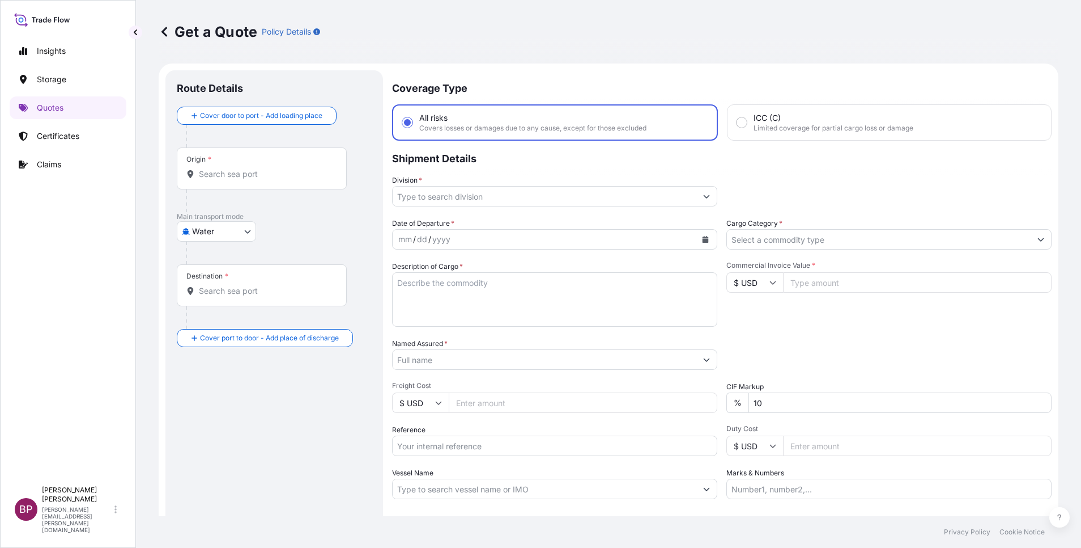
scroll to position [18, 0]
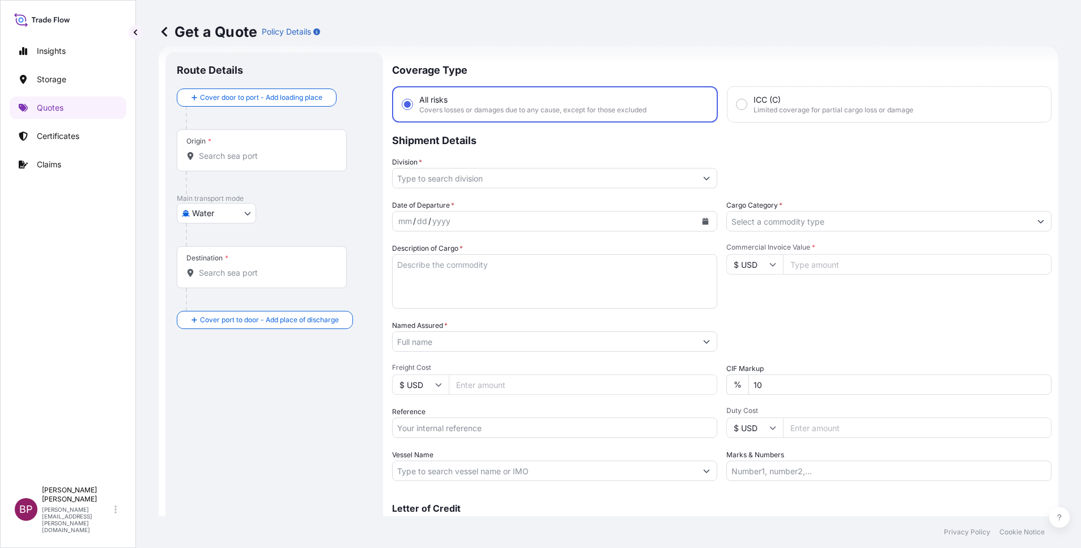
click at [720, 222] on icon "Show suggestions" at bounding box center [1041, 221] width 6 height 3
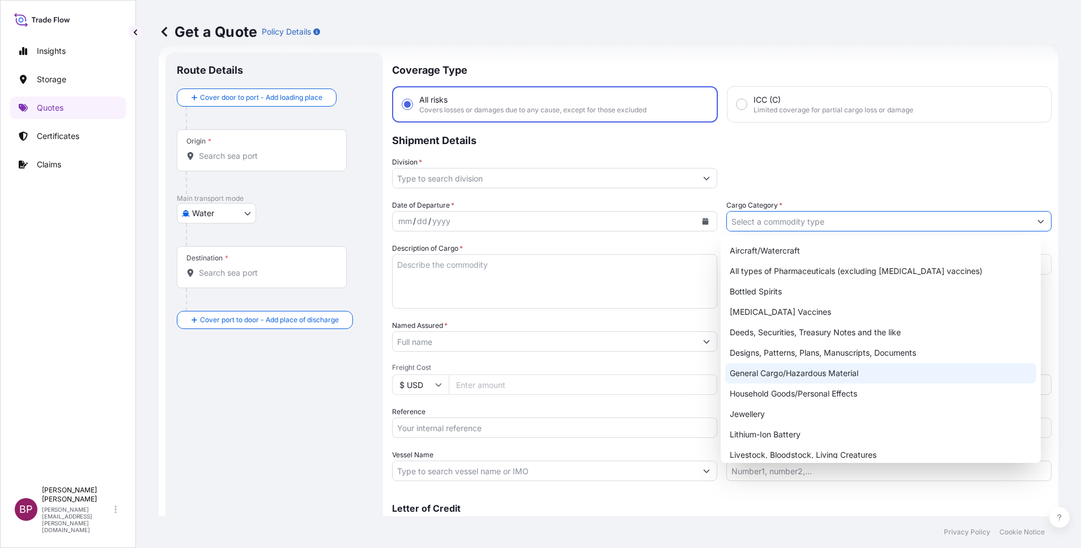
click at [720, 364] on div "General Cargo/Hazardous Material" at bounding box center [881, 373] width 311 height 20
type input "General Cargo/Hazardous Material"
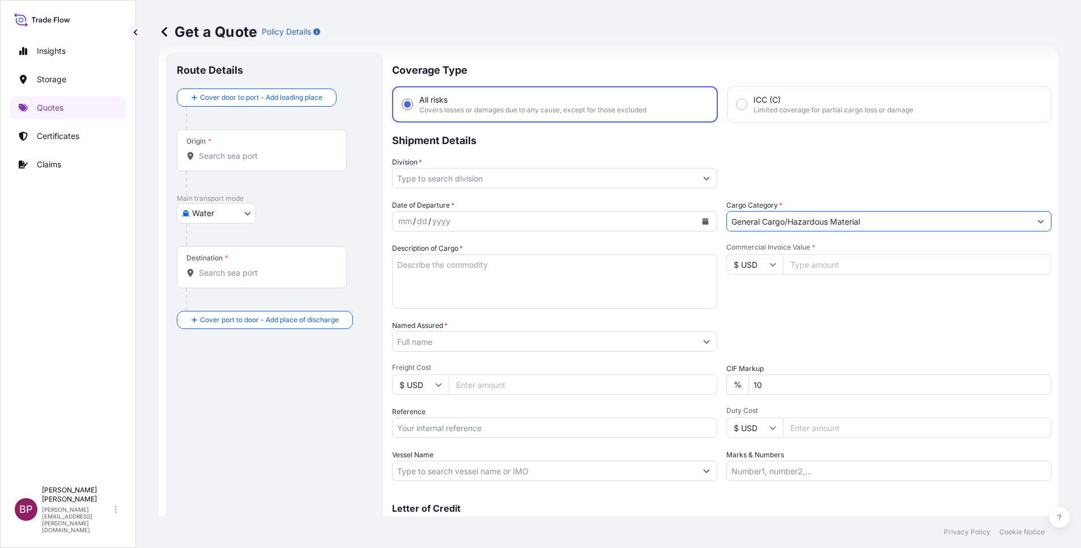
click at [704, 177] on icon "Show suggestions" at bounding box center [707, 178] width 6 height 3
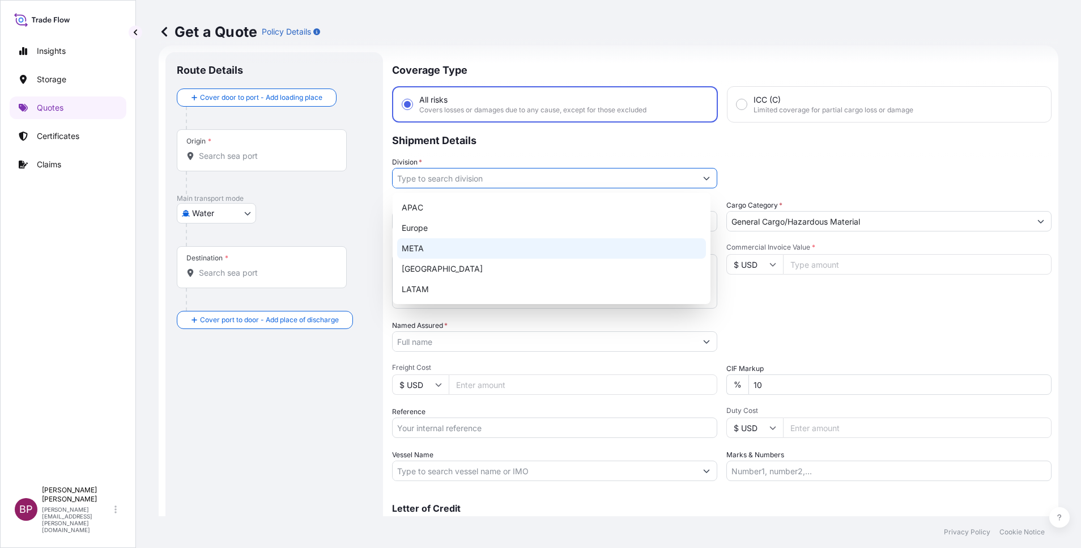
click at [448, 251] on div "META" at bounding box center [551, 248] width 309 height 20
type input "META"
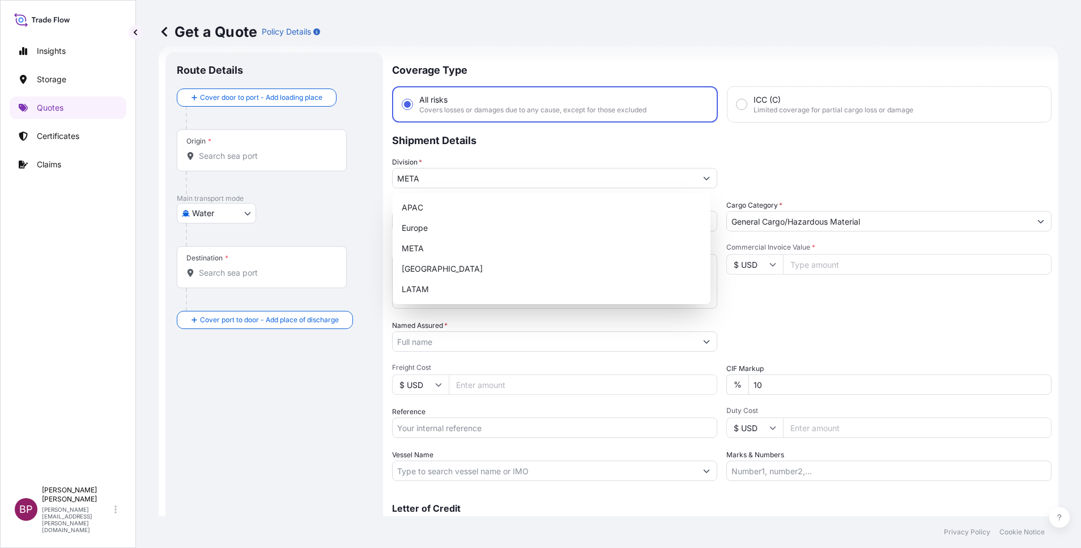
click at [720, 323] on div "Packing Category Type to search a container mode Please select a primary mode o…" at bounding box center [889, 336] width 325 height 32
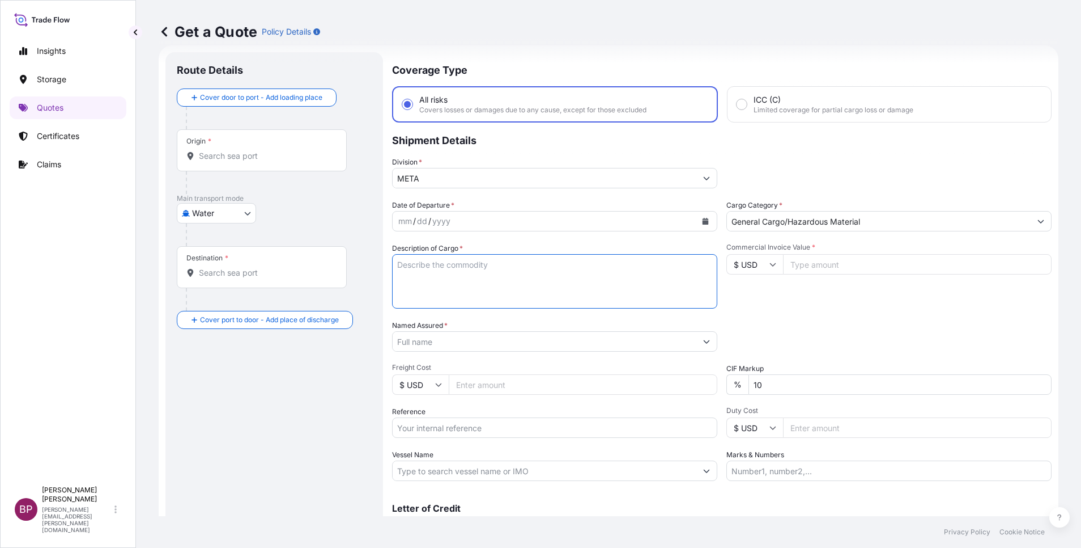
click at [515, 281] on textarea "Description of Cargo *" at bounding box center [554, 281] width 325 height 54
paste textarea "Hotel Amenities"
type textarea "Hotel Amenities"
click at [720, 310] on div "Date of Departure * mm / dd / yyyy Cargo Category * General Cargo/Hazardous Mat…" at bounding box center [722, 340] width 660 height 281
click at [720, 268] on input "Commercial Invoice Value *" at bounding box center [917, 264] width 269 height 20
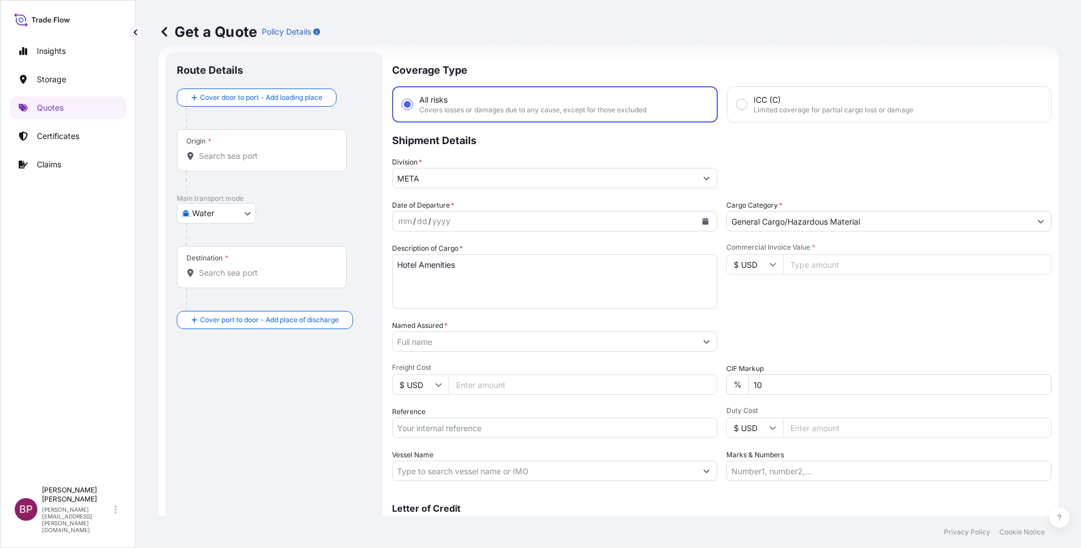
paste input "56643.47"
type input "56643.47"
drag, startPoint x: 780, startPoint y: 387, endPoint x: 618, endPoint y: 380, distance: 161.7
click at [627, 364] on div "Date of Departure * mm / dd / yyyy Cargo Category * General Cargo/Hazardous Mat…" at bounding box center [722, 340] width 660 height 281
type input "0"
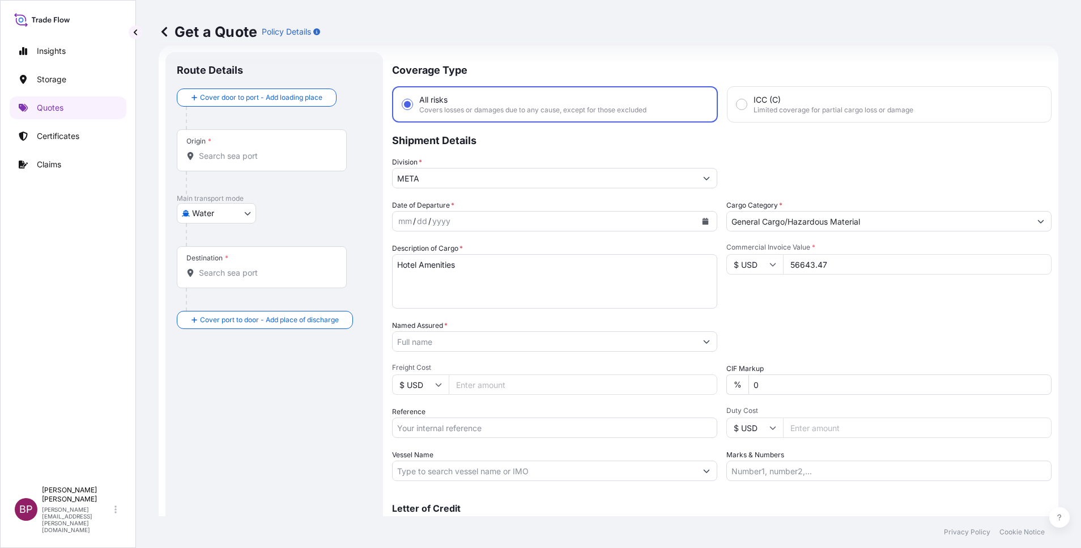
click at [720, 338] on div "Packing Category Type to search a container mode Please select a primary mode o…" at bounding box center [889, 336] width 325 height 32
click at [703, 222] on icon "Calendar" at bounding box center [706, 221] width 6 height 7
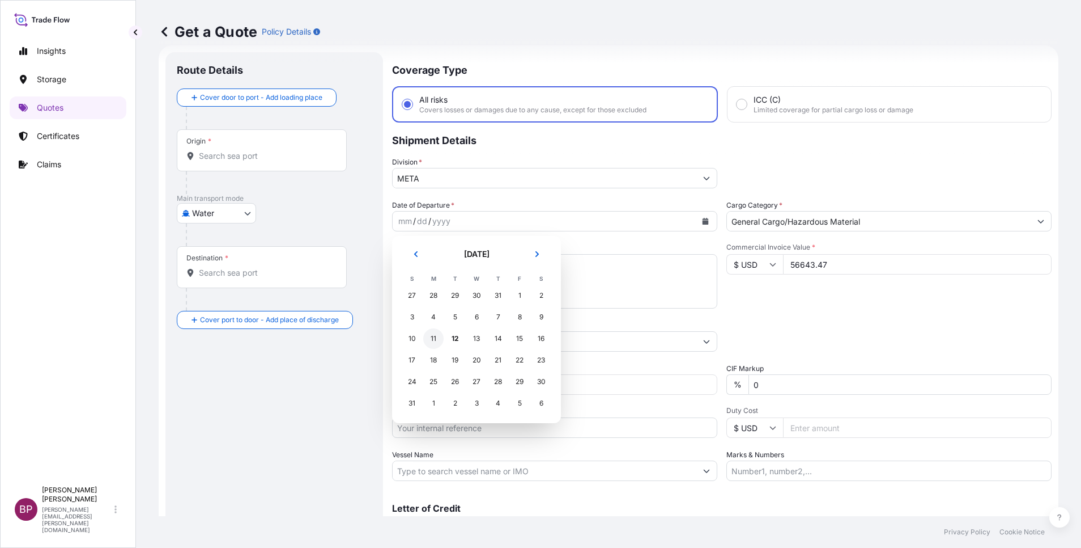
click at [431, 341] on div "11" at bounding box center [433, 338] width 20 height 20
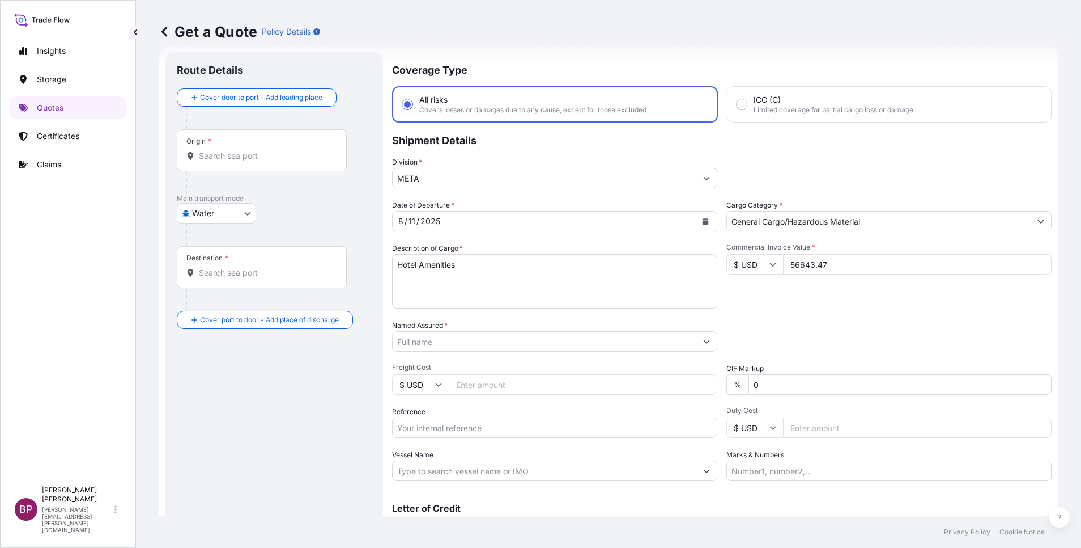
click at [720, 316] on div "Date of Departure * 8 / 11 / 2025 Cargo Category * General Cargo/Hazardous Mate…" at bounding box center [722, 340] width 660 height 281
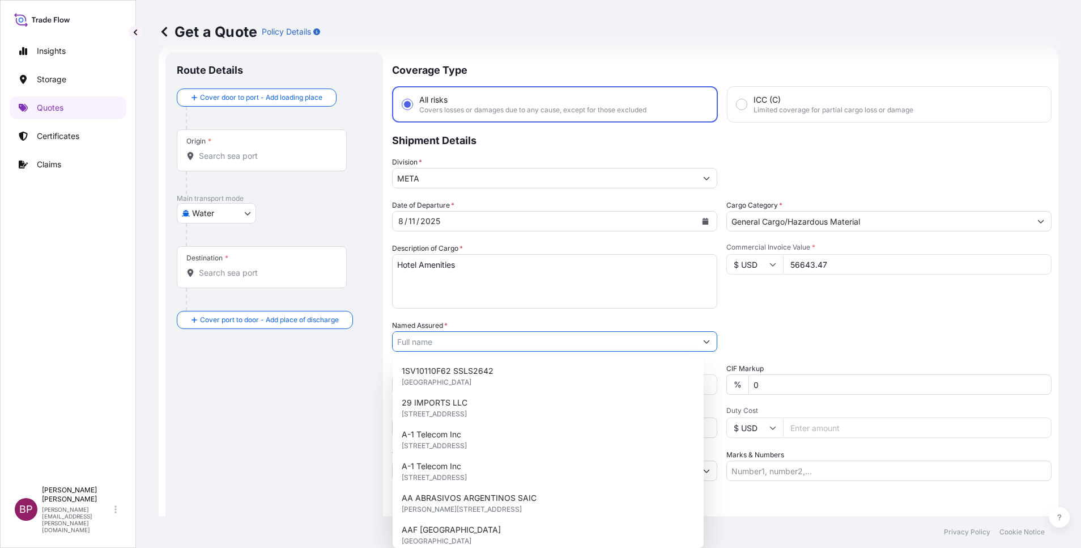
drag, startPoint x: 474, startPoint y: 346, endPoint x: 514, endPoint y: 339, distance: 40.9
click at [474, 346] on input "Named Assured *" at bounding box center [545, 341] width 304 height 20
paste input "Rolaco Hospitality Supplies Co."
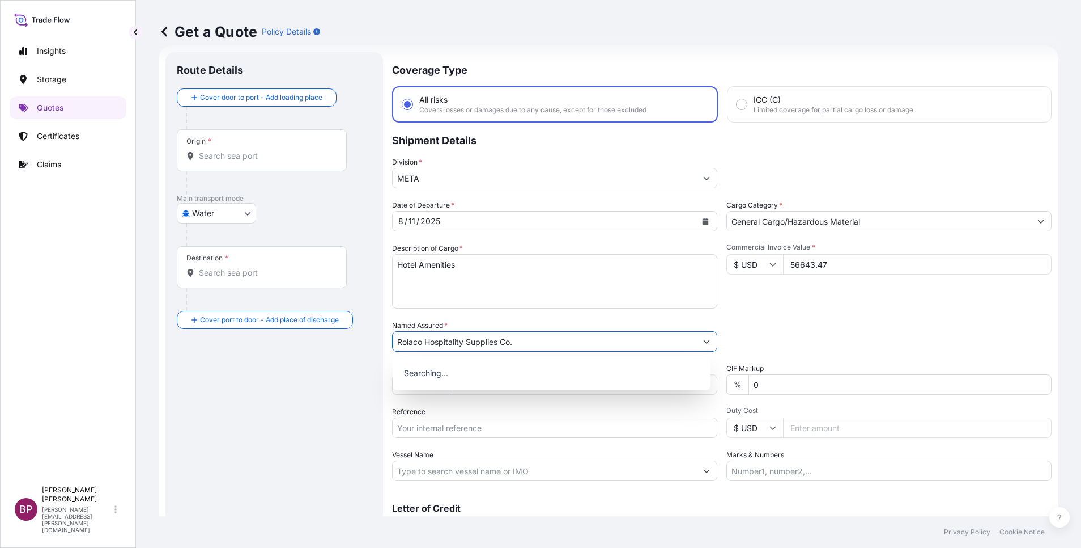
type input "Rolaco Hospitality Supplies Co."
click at [720, 317] on div "Date of Departure * 8 / 11 / 2025 Cargo Category * General Cargo/Hazardous Mate…" at bounding box center [722, 340] width 660 height 281
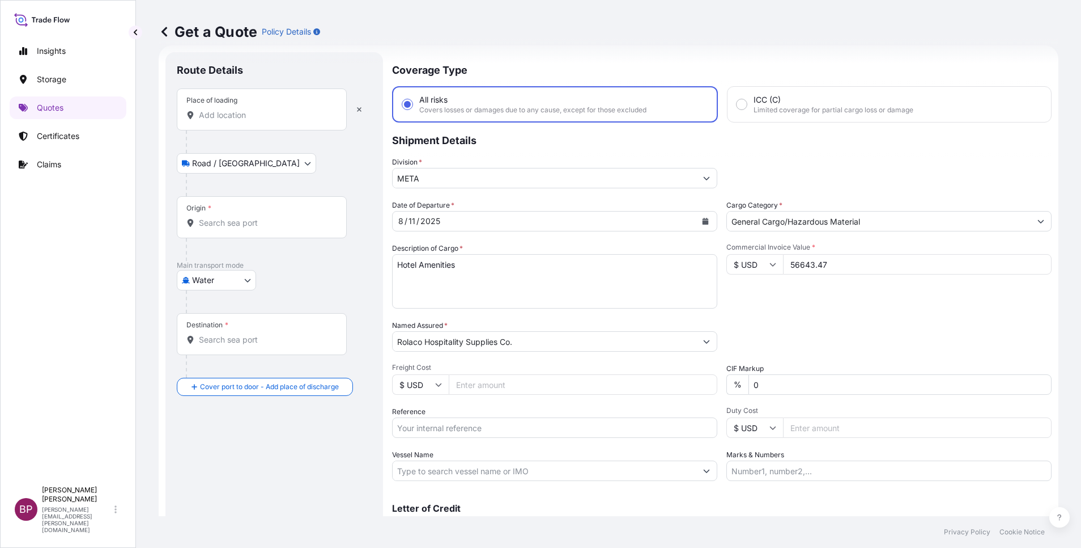
click at [277, 122] on div "Place of loading" at bounding box center [262, 109] width 170 height 42
click at [277, 121] on input "Place of loading" at bounding box center [266, 114] width 134 height 11
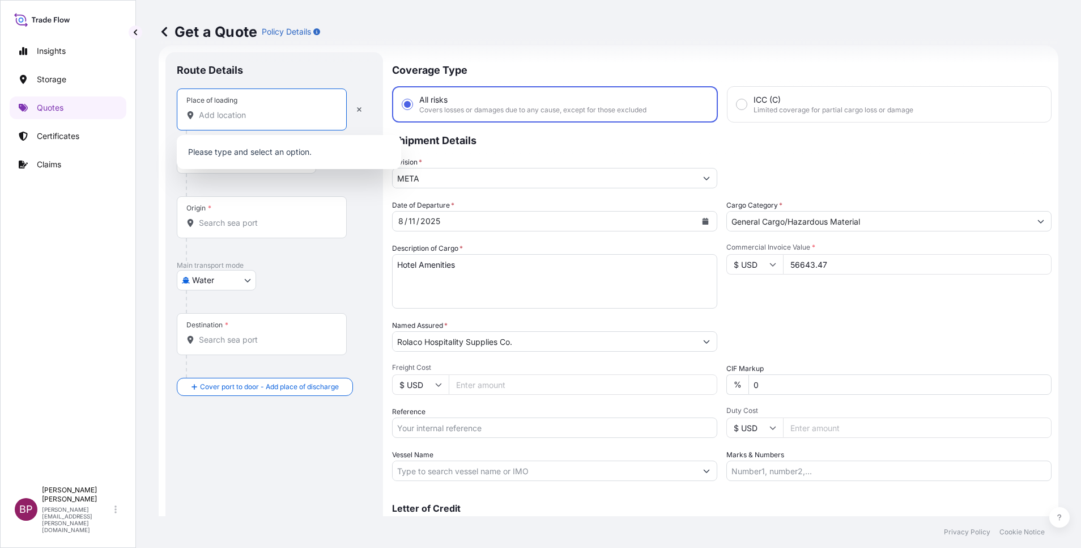
paste input "SHANGHAI"
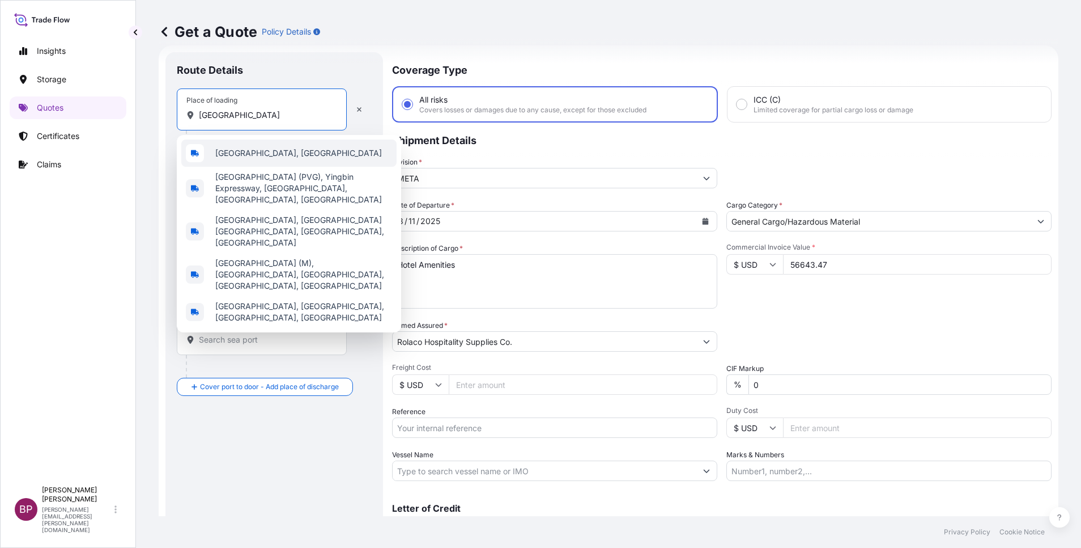
click at [270, 149] on span "Shanghai, China" at bounding box center [298, 152] width 167 height 11
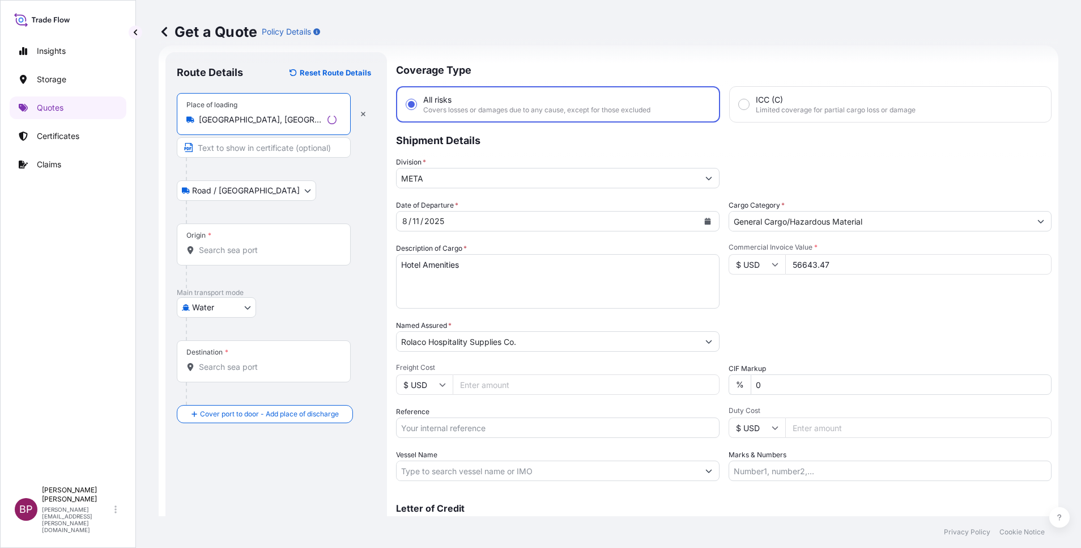
type input "Shanghai, China"
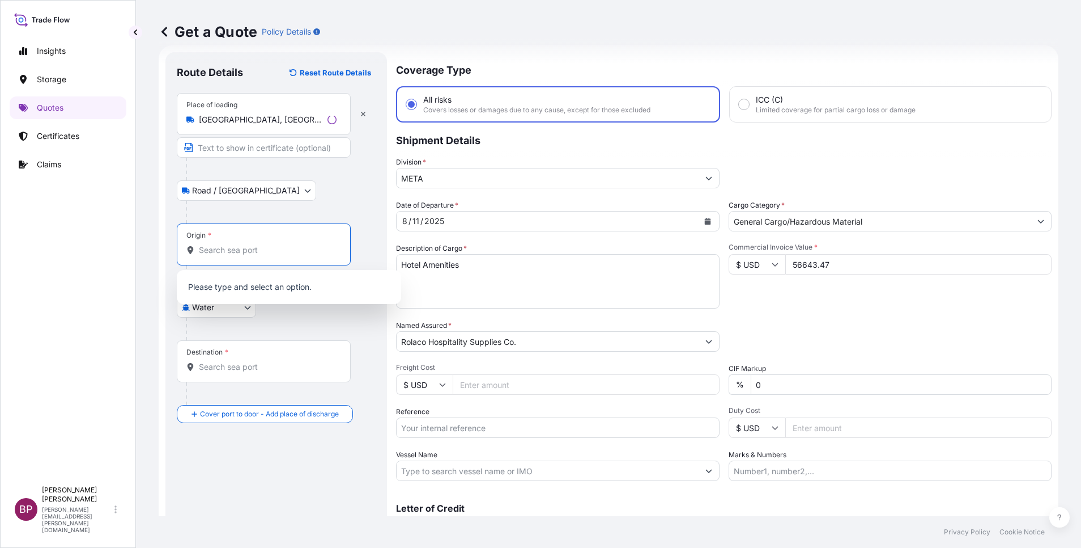
click at [275, 248] on input "Origin *" at bounding box center [268, 249] width 138 height 11
paste input "SHANGHAI"
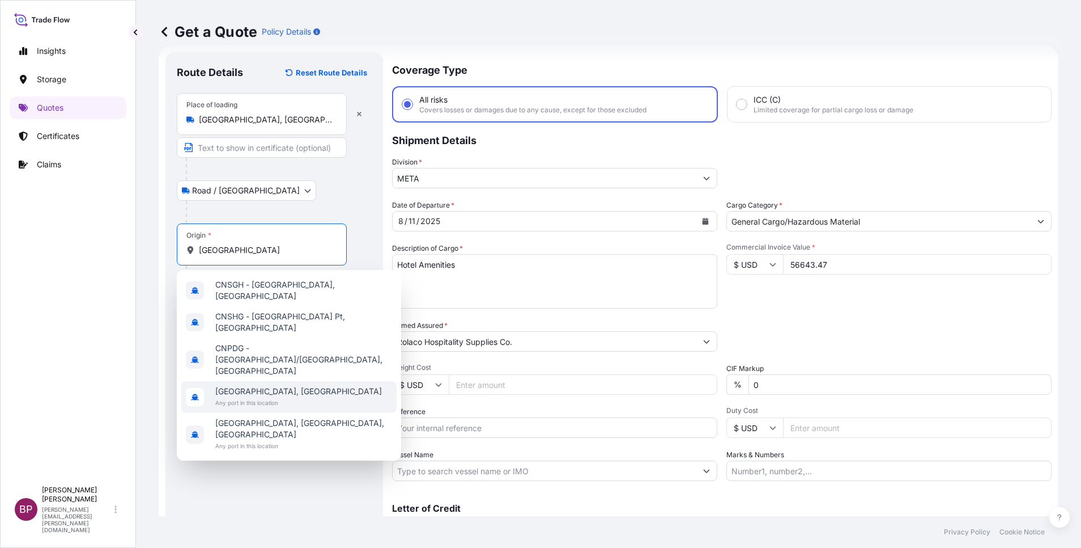
click at [277, 364] on span "Any port in this location" at bounding box center [298, 402] width 167 height 11
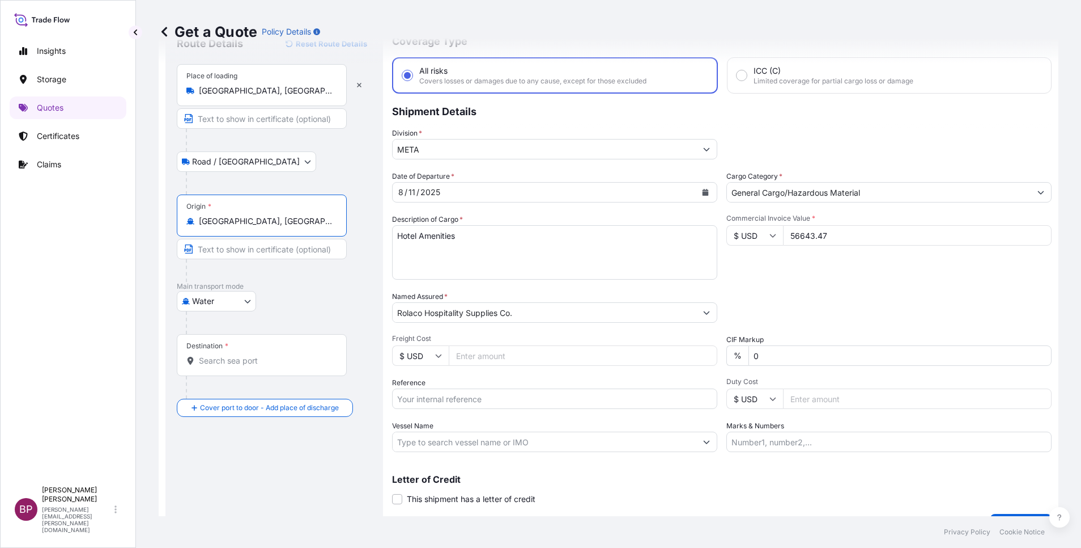
scroll to position [74, 0]
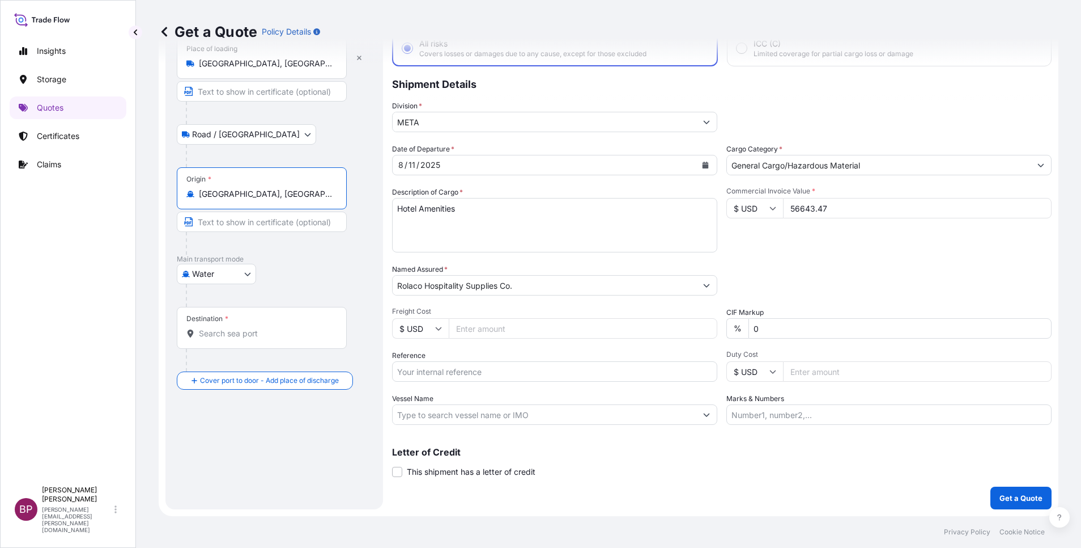
type input "Shanghai, China"
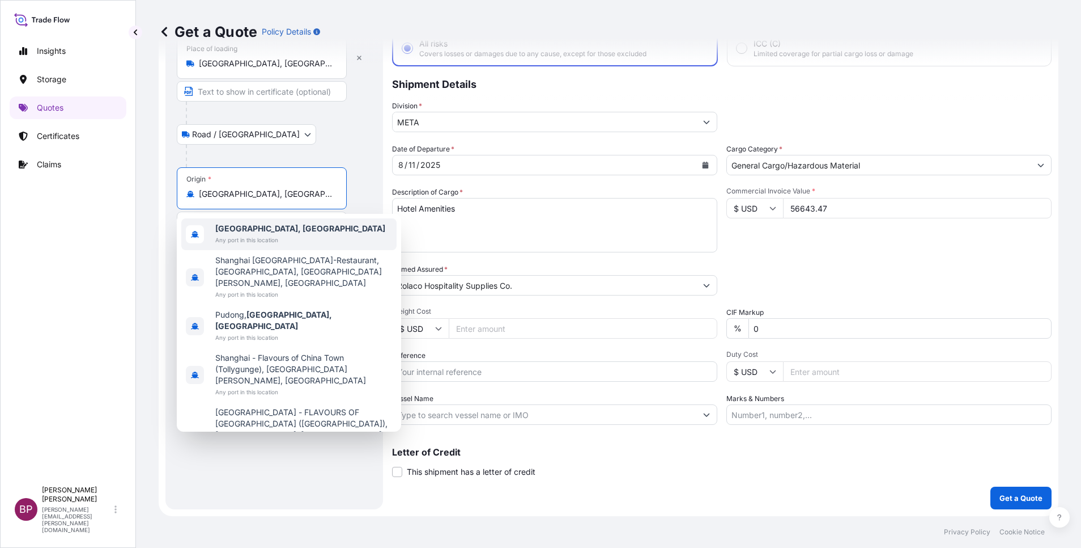
click at [349, 138] on div "Road / Inland Road / Inland" at bounding box center [274, 134] width 195 height 20
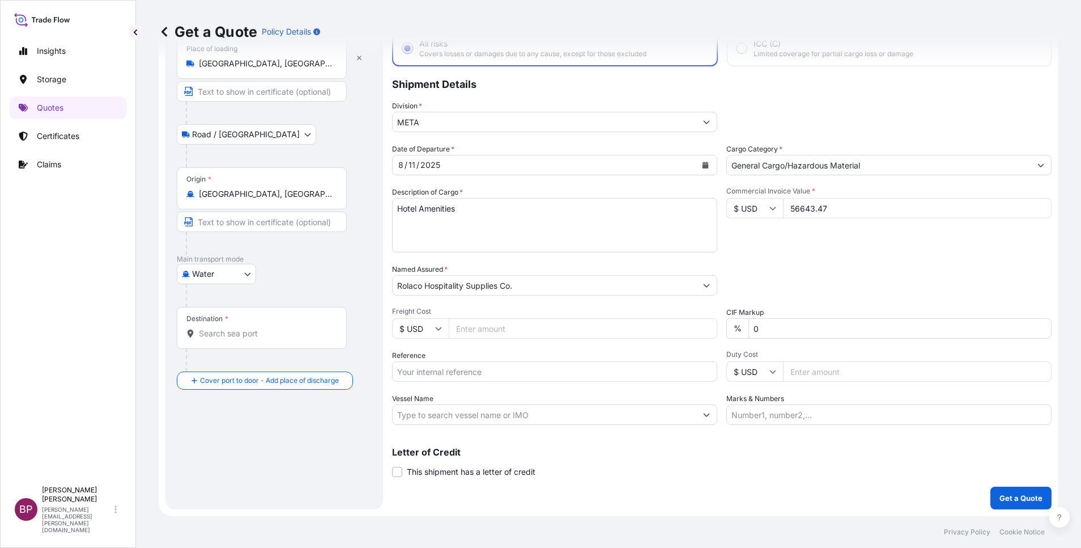
click at [245, 326] on div "Destination *" at bounding box center [262, 328] width 170 height 42
click at [245, 328] on input "Destination *" at bounding box center [266, 333] width 134 height 11
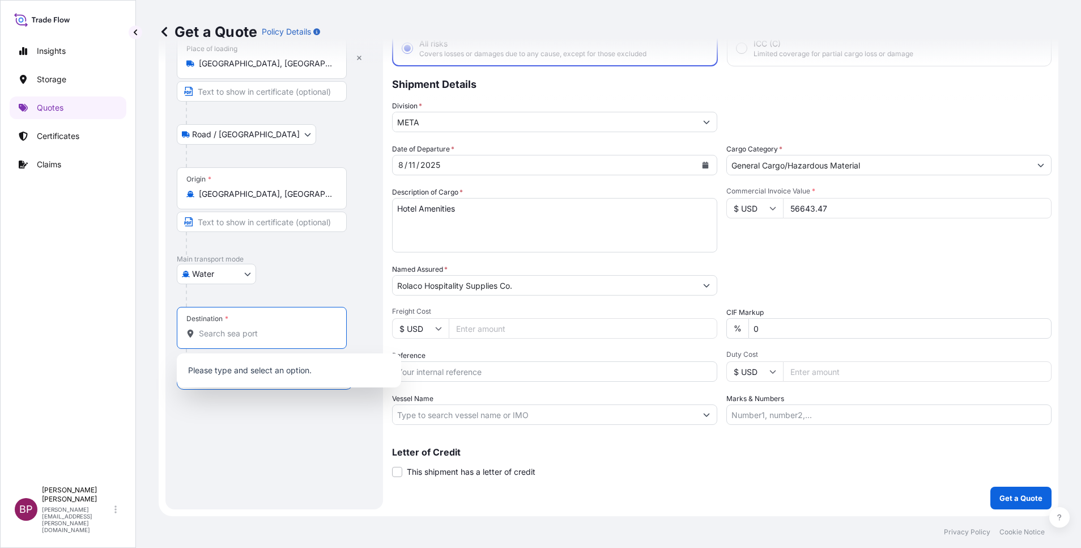
paste input "JEDDAH"
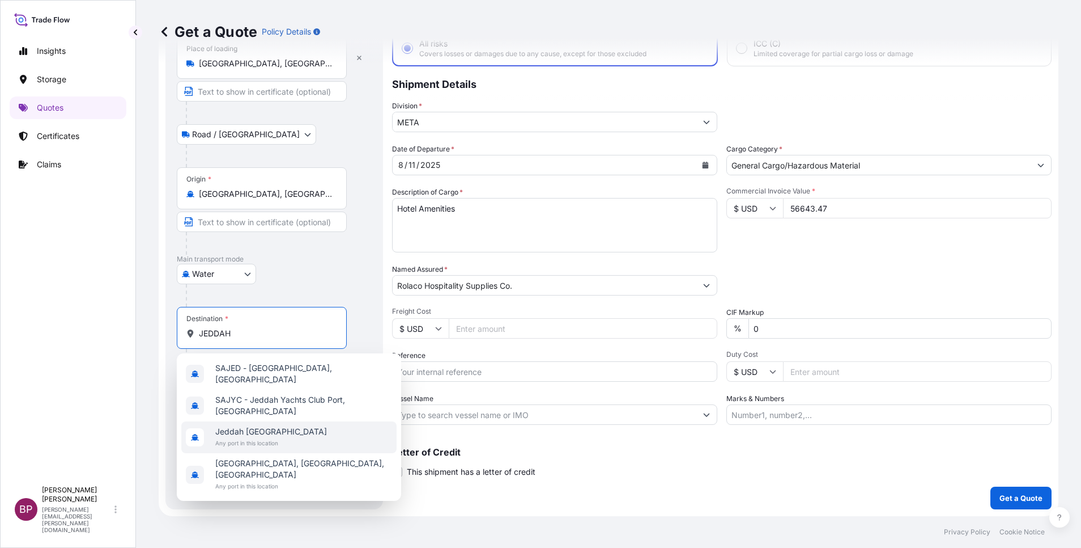
click at [279, 364] on span "Any port in this location" at bounding box center [271, 442] width 112 height 11
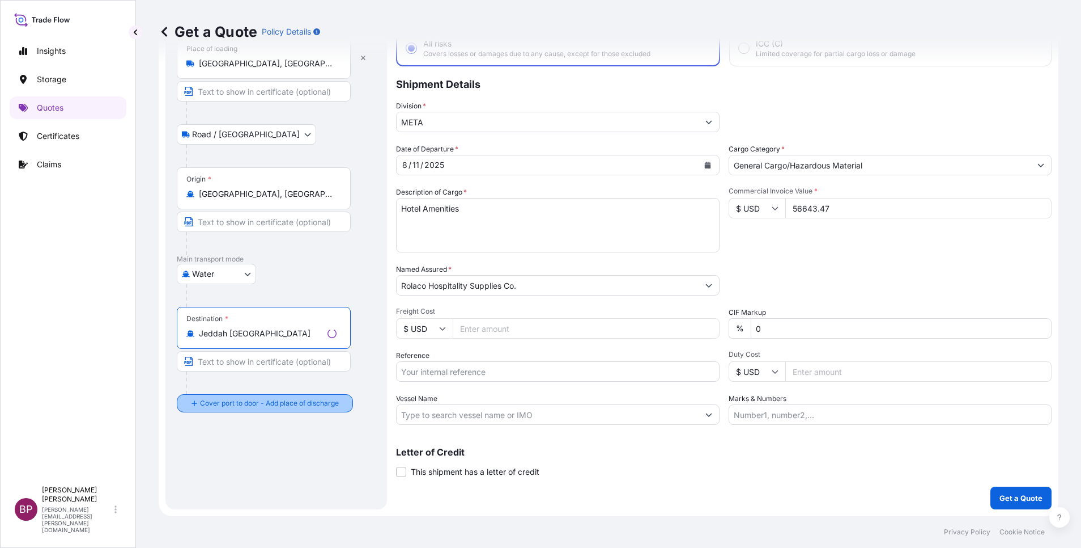
type input "Jeddah Saudi Arabia"
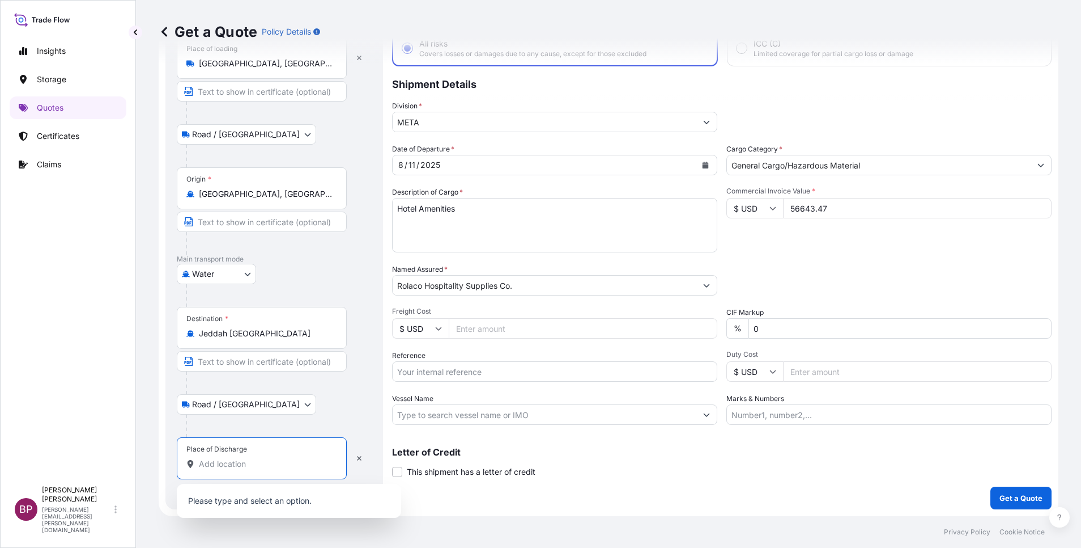
drag, startPoint x: 232, startPoint y: 463, endPoint x: 264, endPoint y: 447, distance: 35.5
click at [232, 364] on input "Place of Discharge" at bounding box center [266, 463] width 134 height 11
paste input "JEDDAH"
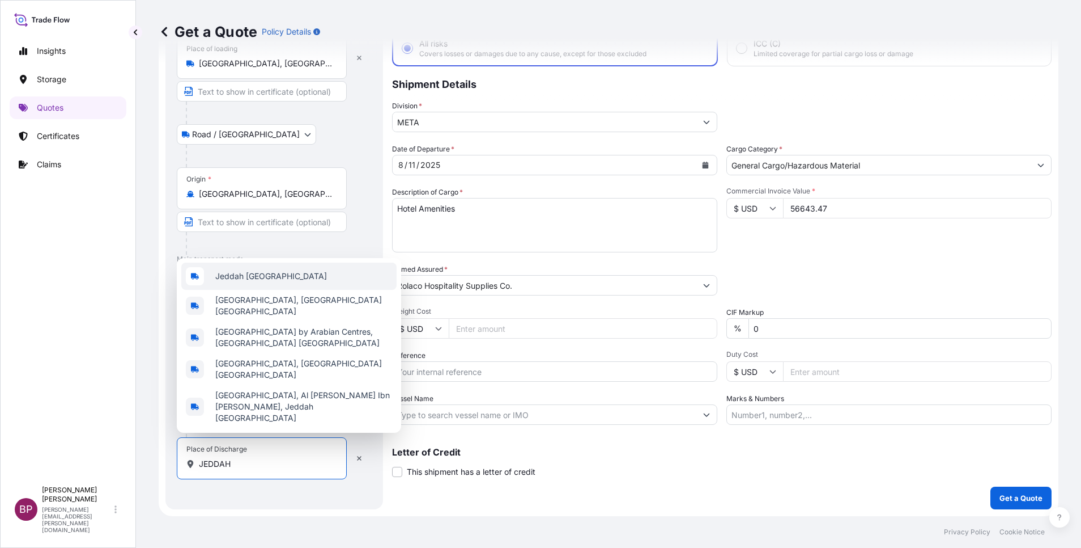
click at [277, 282] on span "Jeddah Saudi Arabia" at bounding box center [271, 275] width 112 height 11
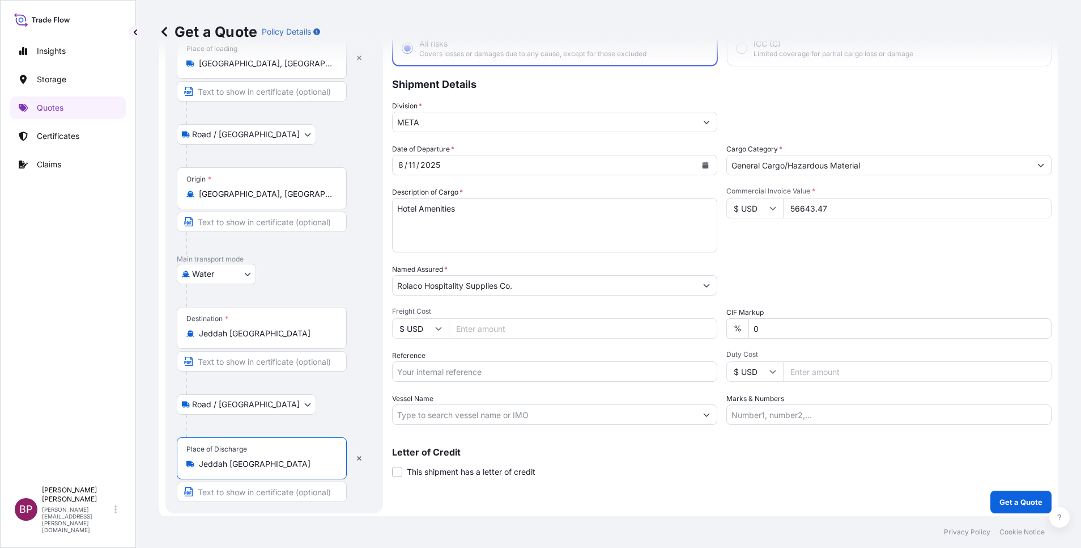
type input "Jeddah Saudi Arabia"
click at [720, 269] on div "Packing Category Type to search a container mode Please select a primary mode o…" at bounding box center [889, 280] width 325 height 32
click at [720, 364] on p "Get a Quote" at bounding box center [1021, 501] width 43 height 11
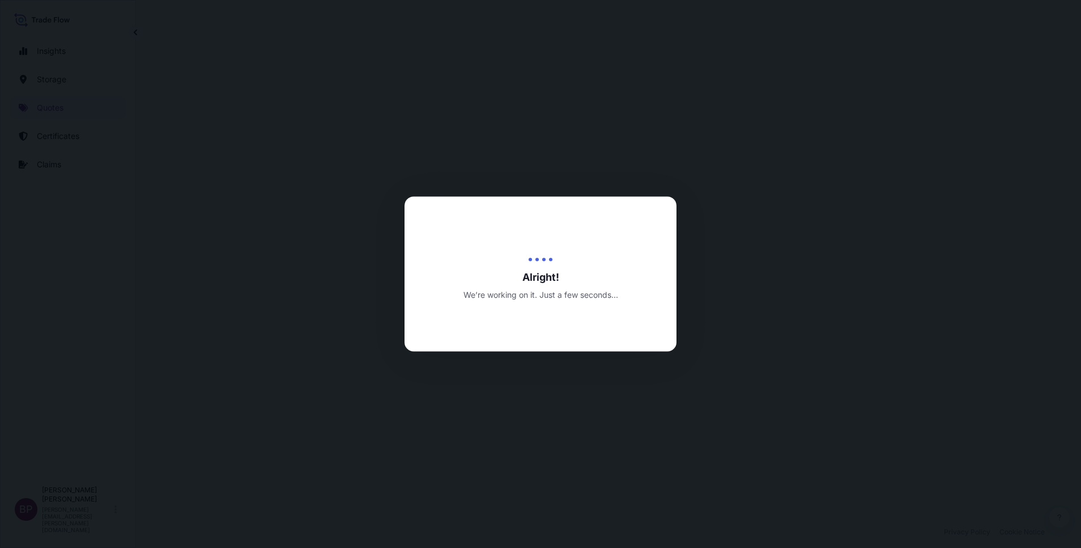
select select "Road / Inland"
select select "Water"
select select "Road / Inland"
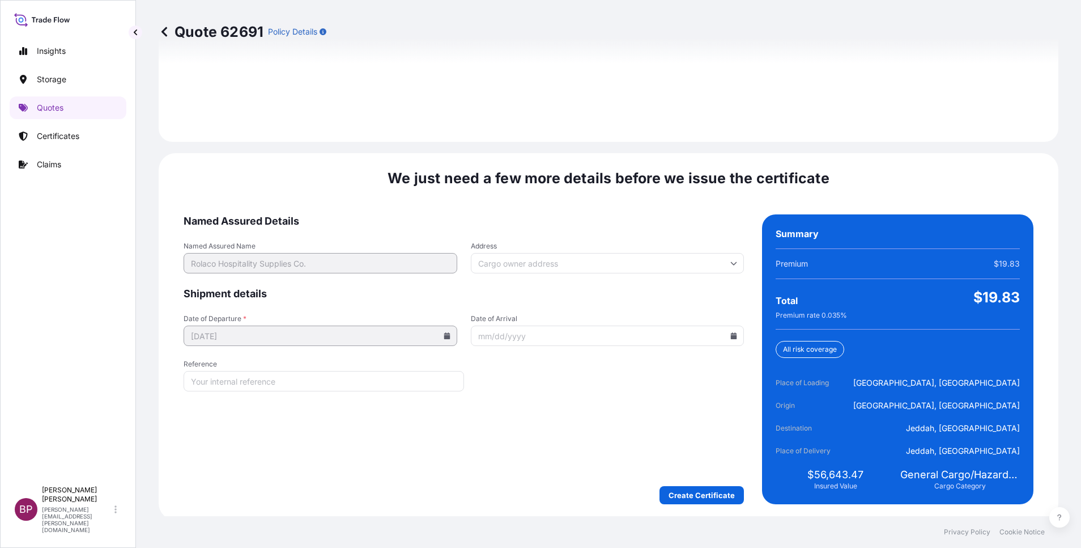
scroll to position [1680, 0]
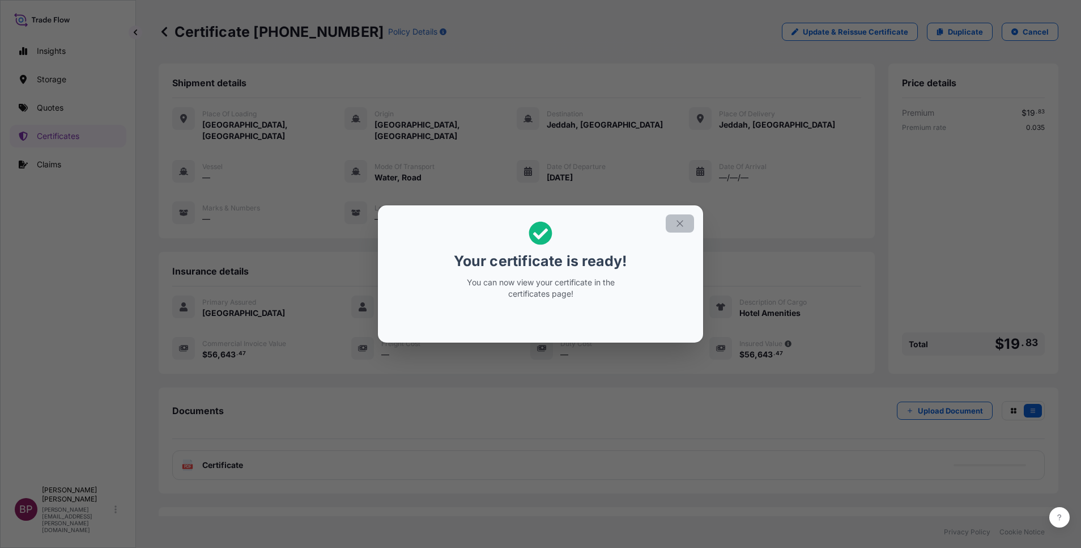
click at [679, 222] on icon "button" at bounding box center [680, 223] width 10 height 10
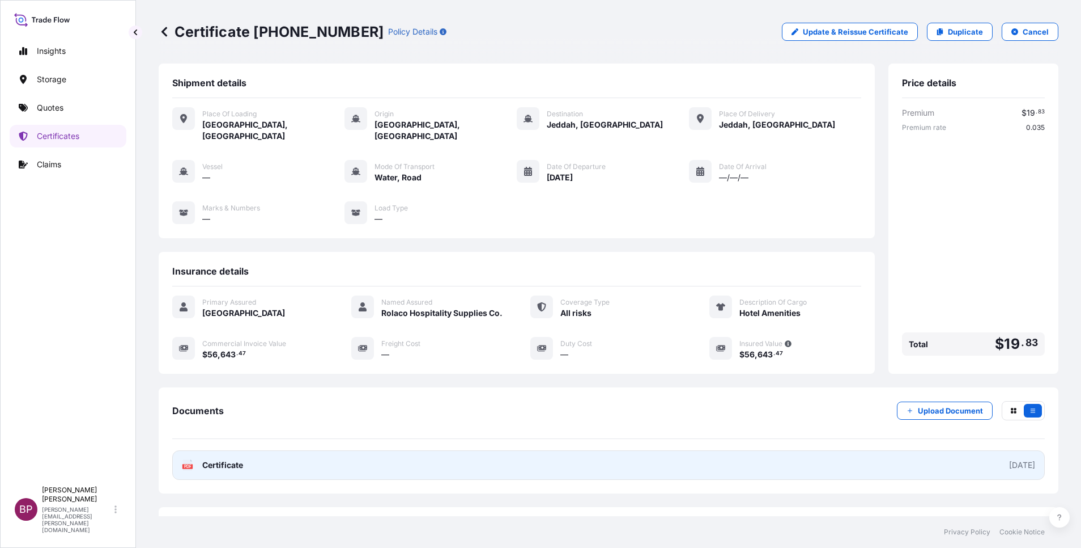
click at [231, 364] on span "Certificate" at bounding box center [222, 464] width 41 height 11
